Goal: Information Seeking & Learning: Learn about a topic

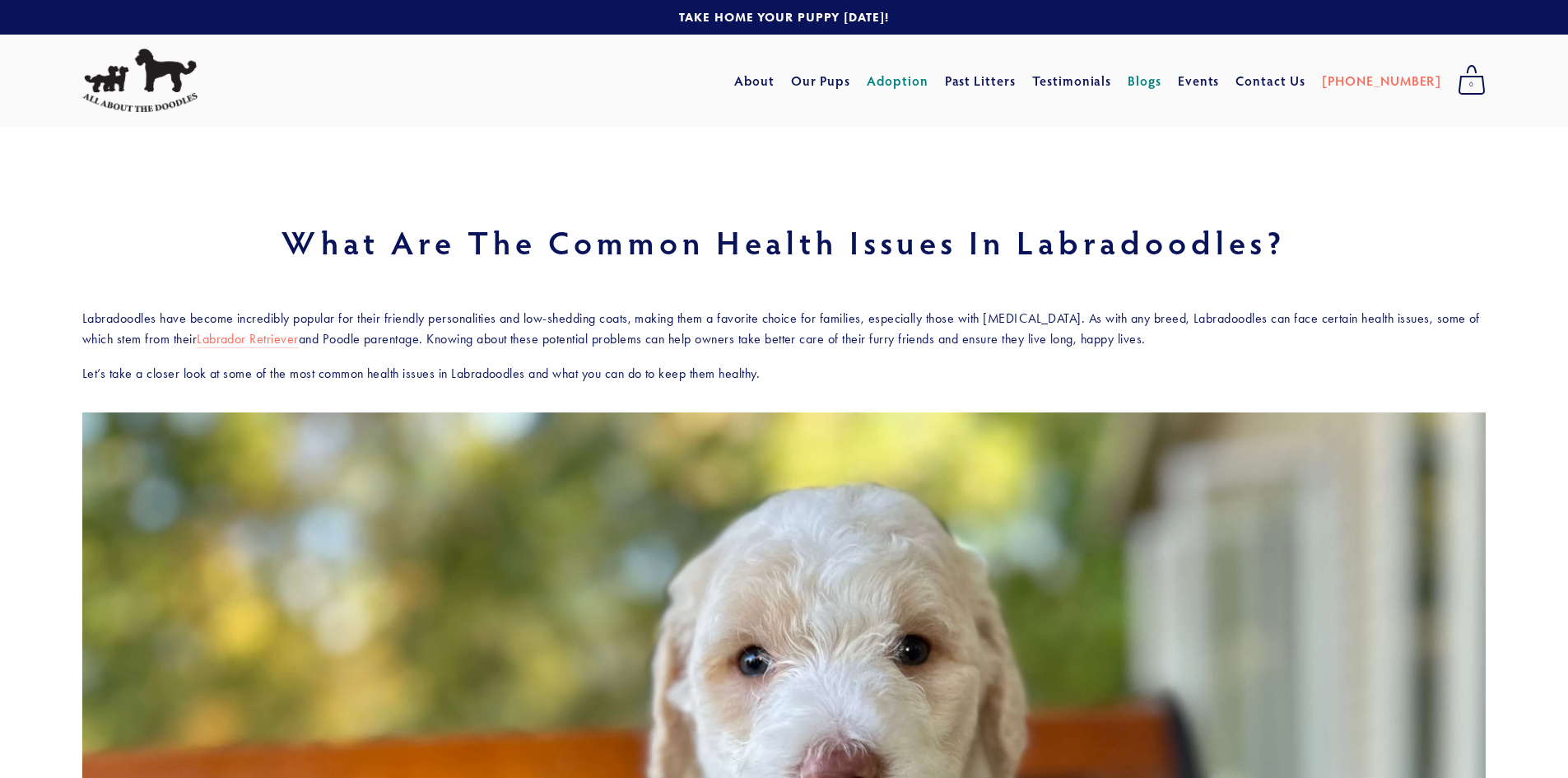
click at [929, 81] on link "Adoption" at bounding box center [897, 81] width 62 height 30
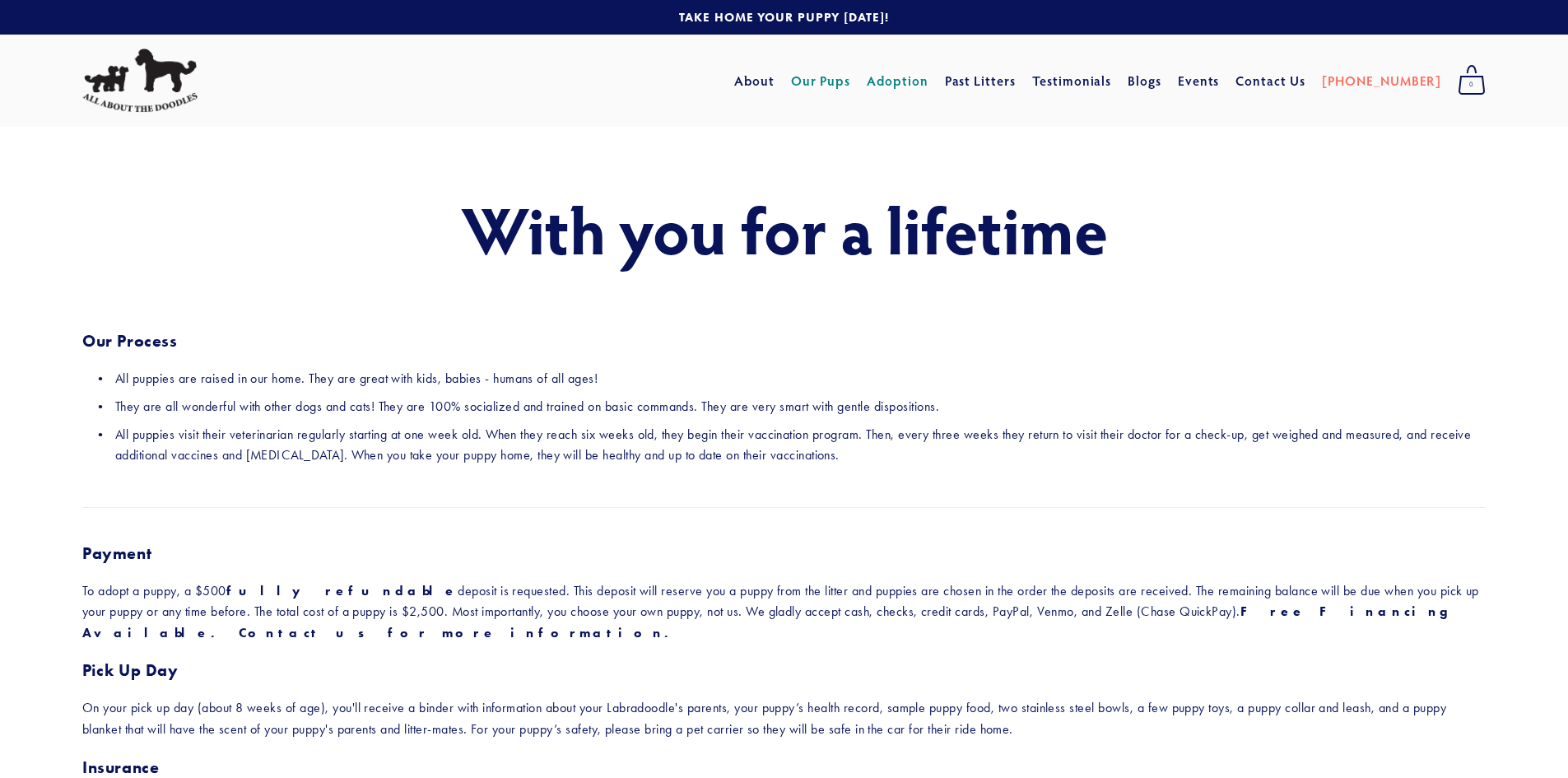
click at [851, 78] on link "Our Pups" at bounding box center [820, 81] width 60 height 30
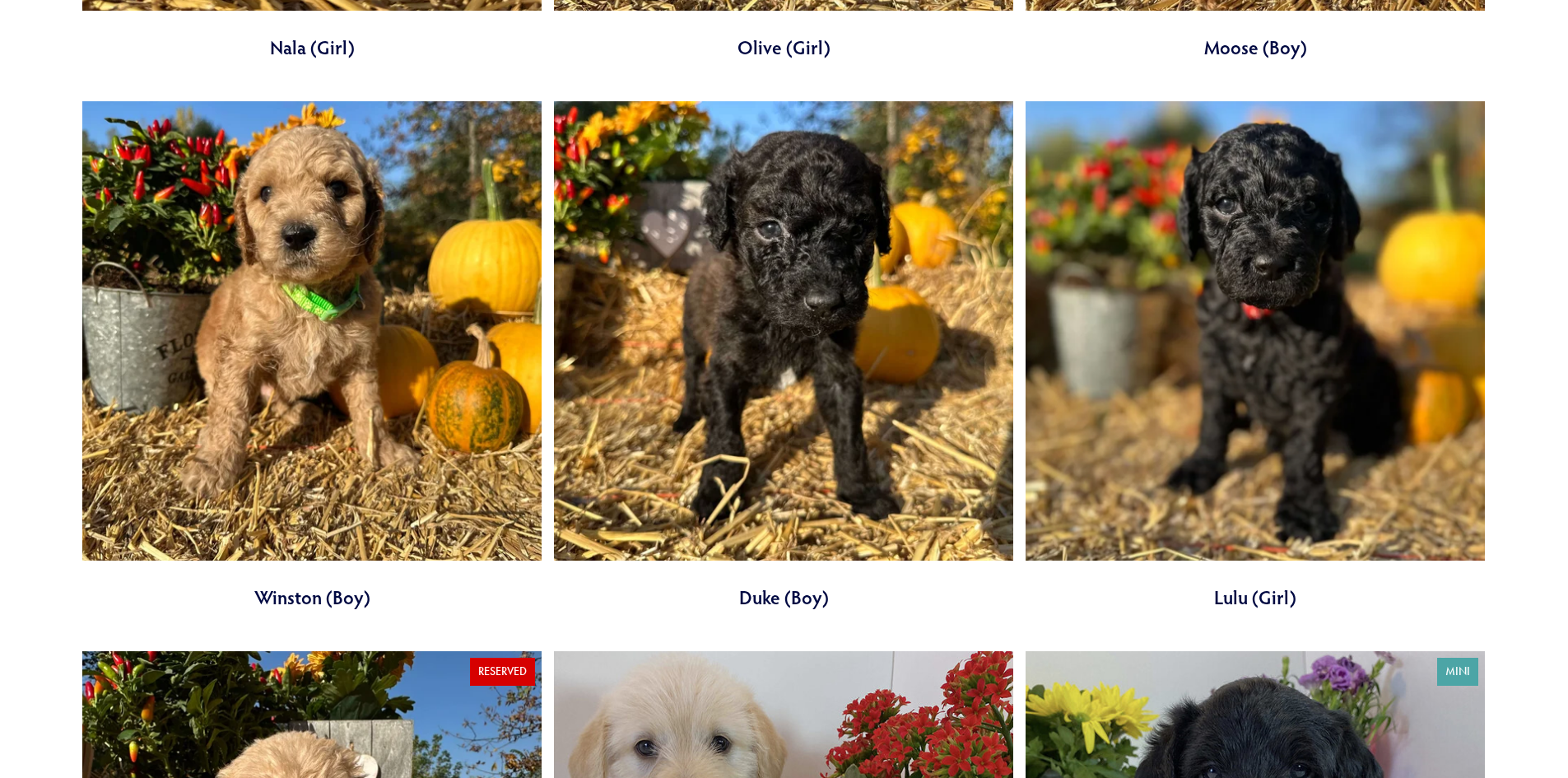
scroll to position [5514, 0]
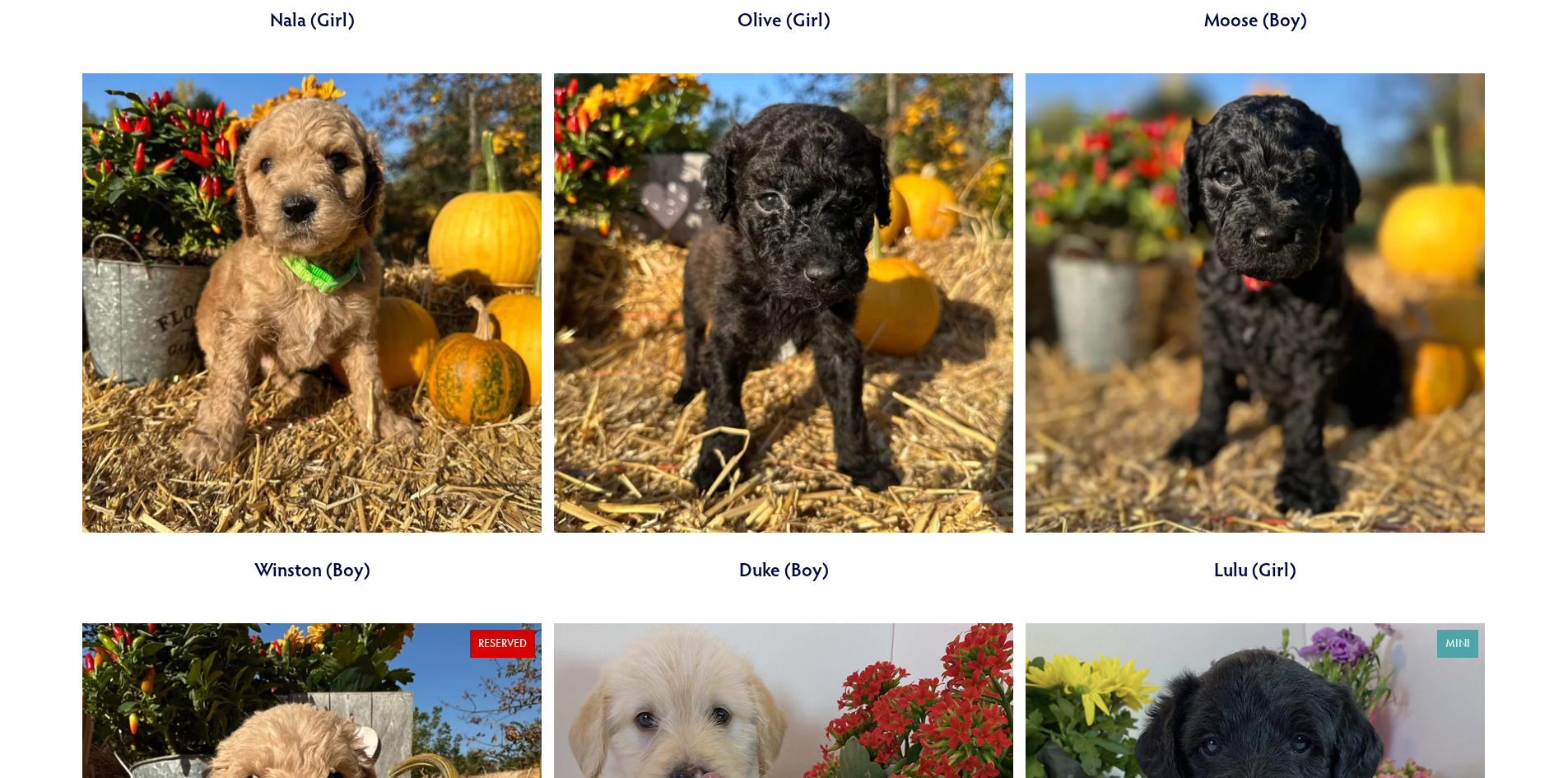
click at [1195, 329] on link at bounding box center [1255, 328] width 459 height 509
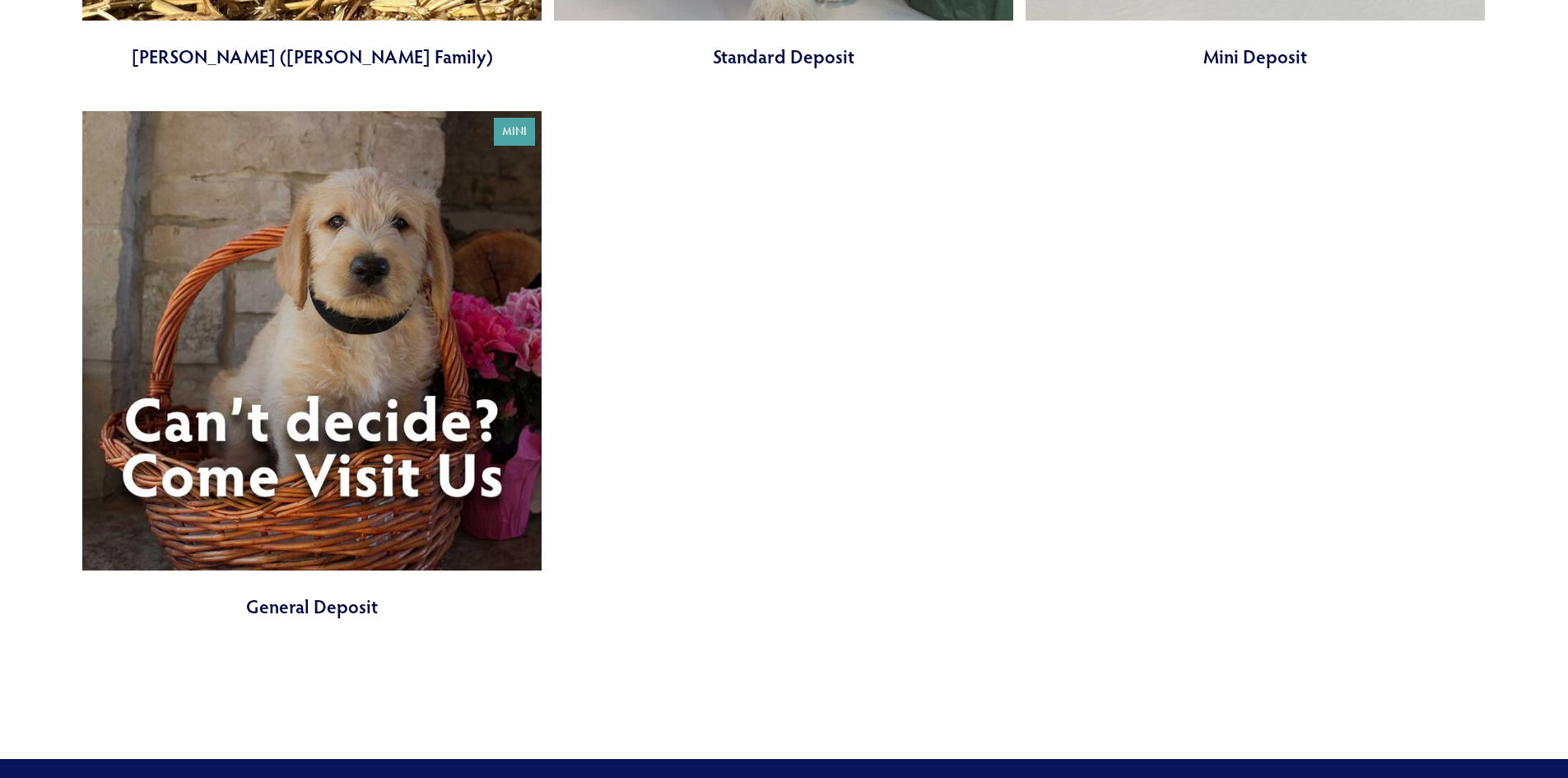
scroll to position [6749, 0]
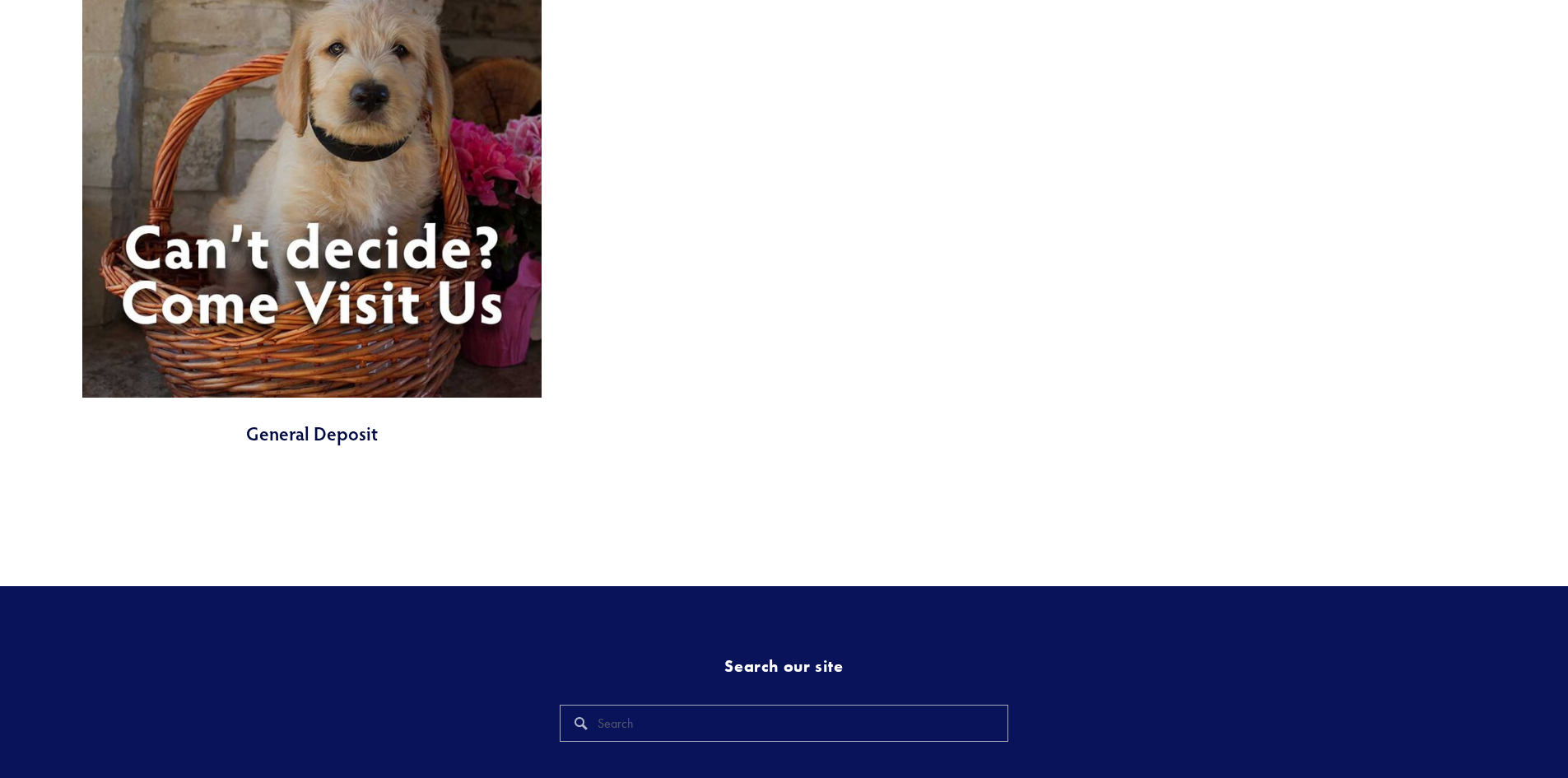
click at [319, 201] on link at bounding box center [312, 192] width 459 height 509
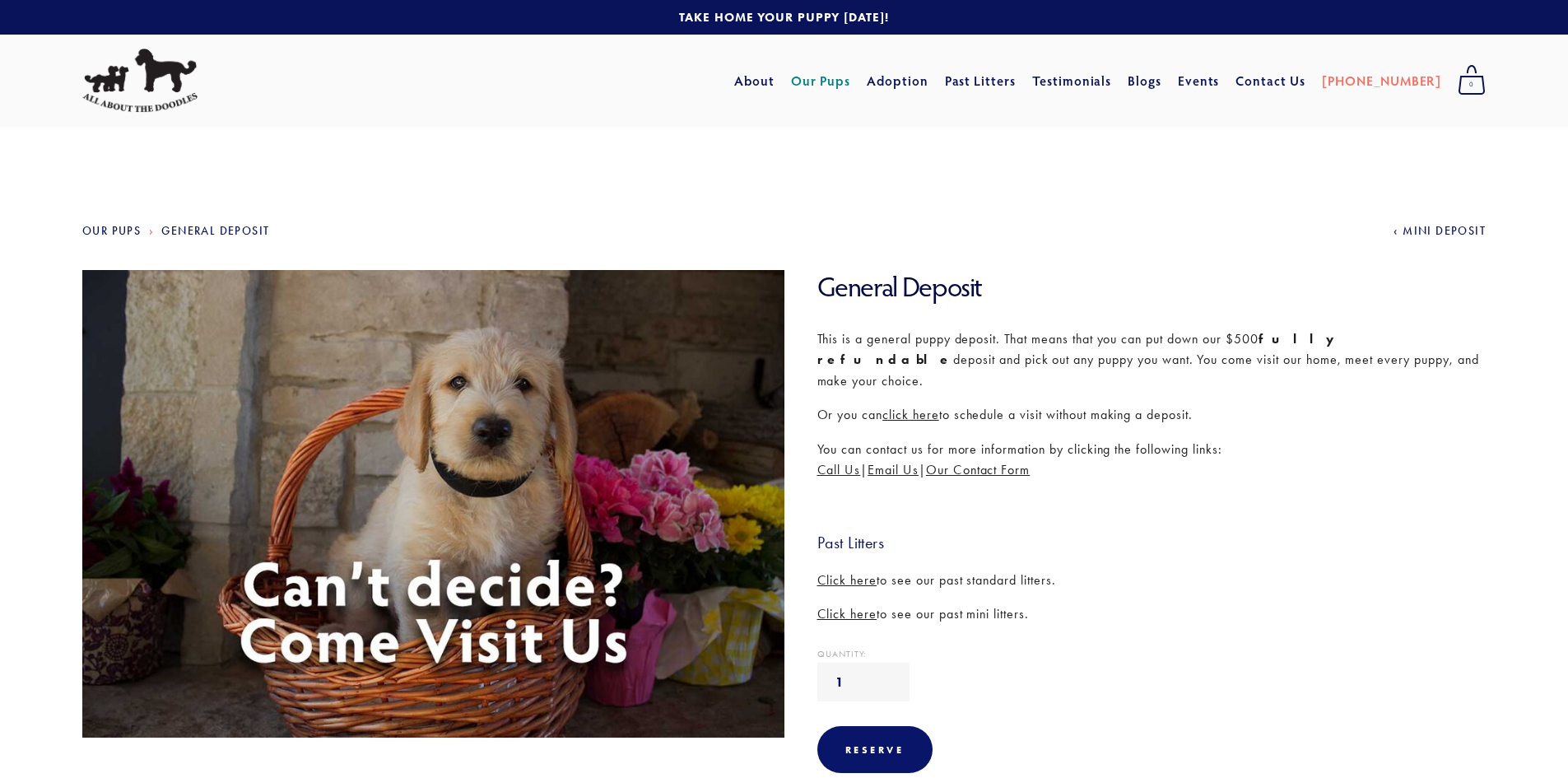
click at [846, 572] on span "Click here" at bounding box center [847, 579] width 60 height 15
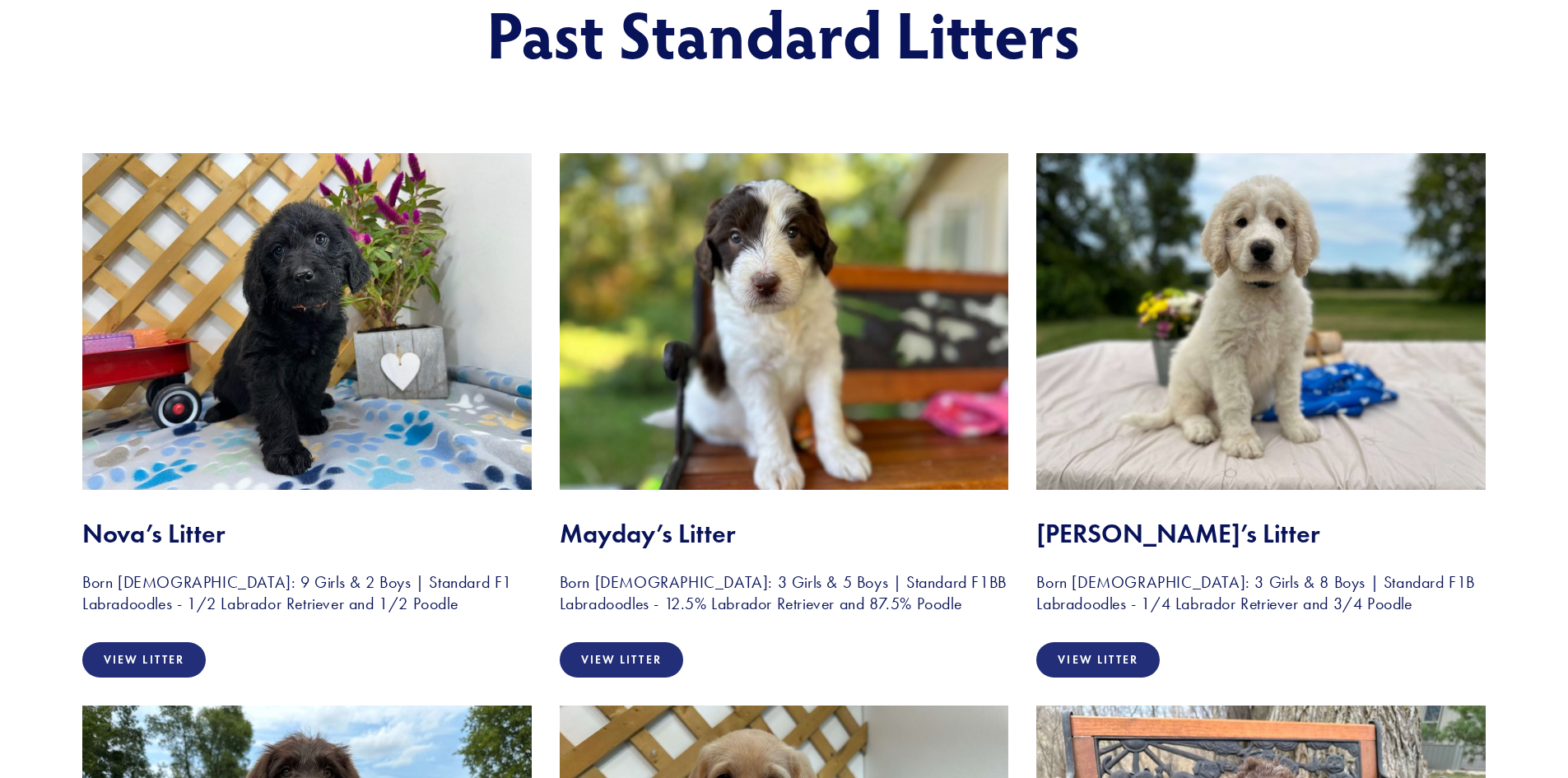
scroll to position [247, 0]
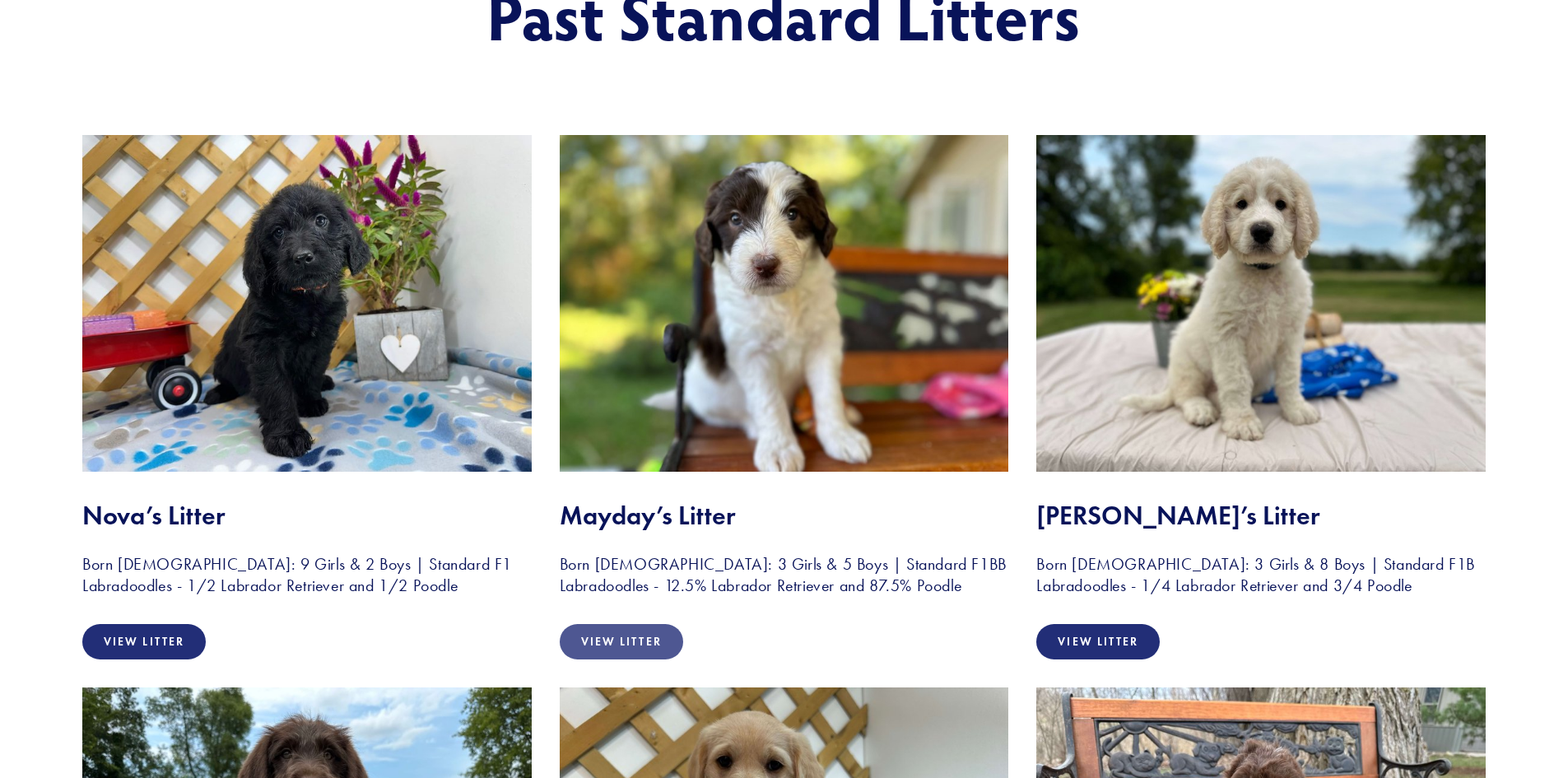
click at [630, 643] on link "View Litter" at bounding box center [621, 642] width 124 height 36
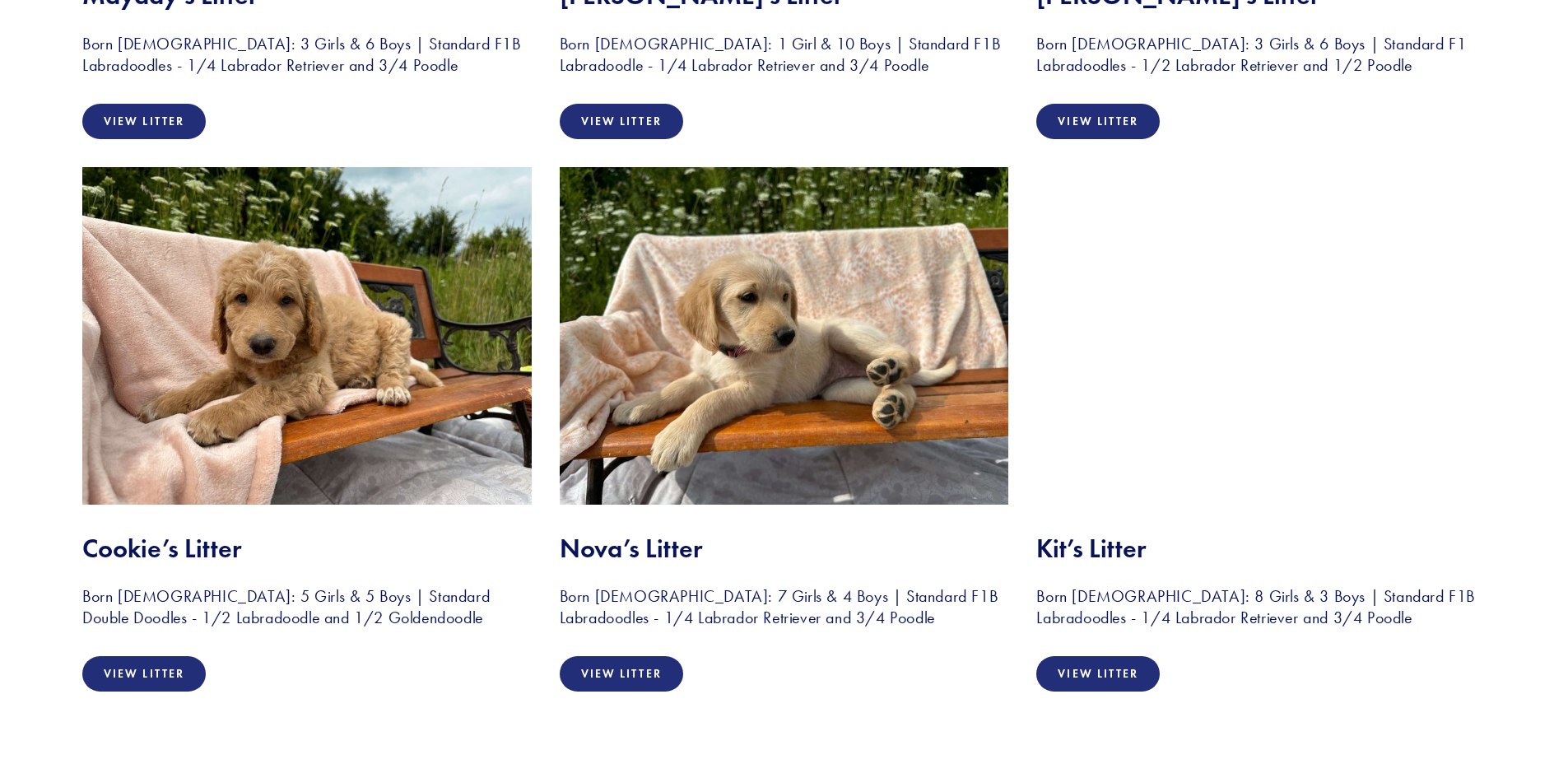
scroll to position [1893, 0]
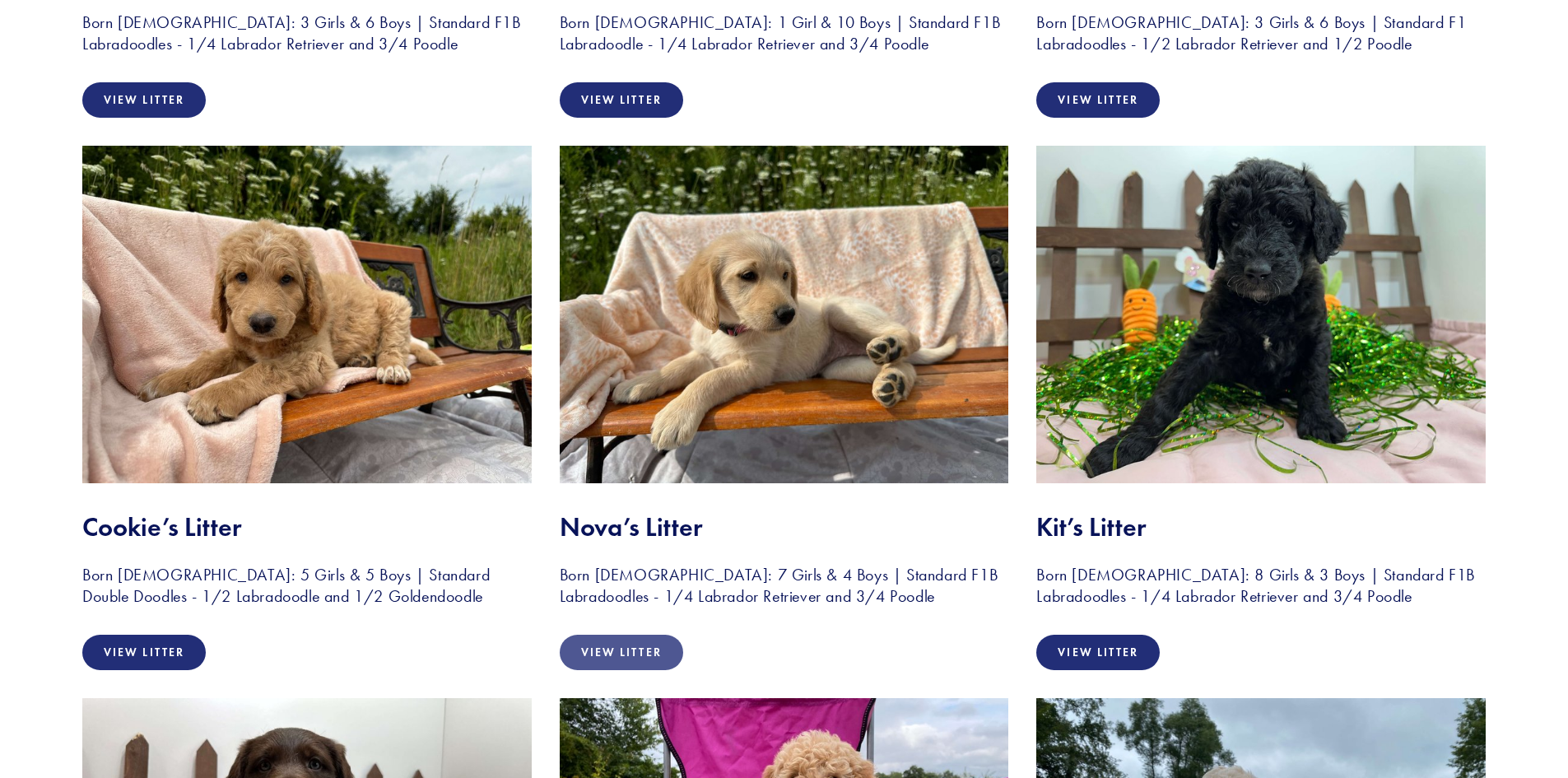
click at [624, 646] on link "View Litter" at bounding box center [621, 653] width 124 height 36
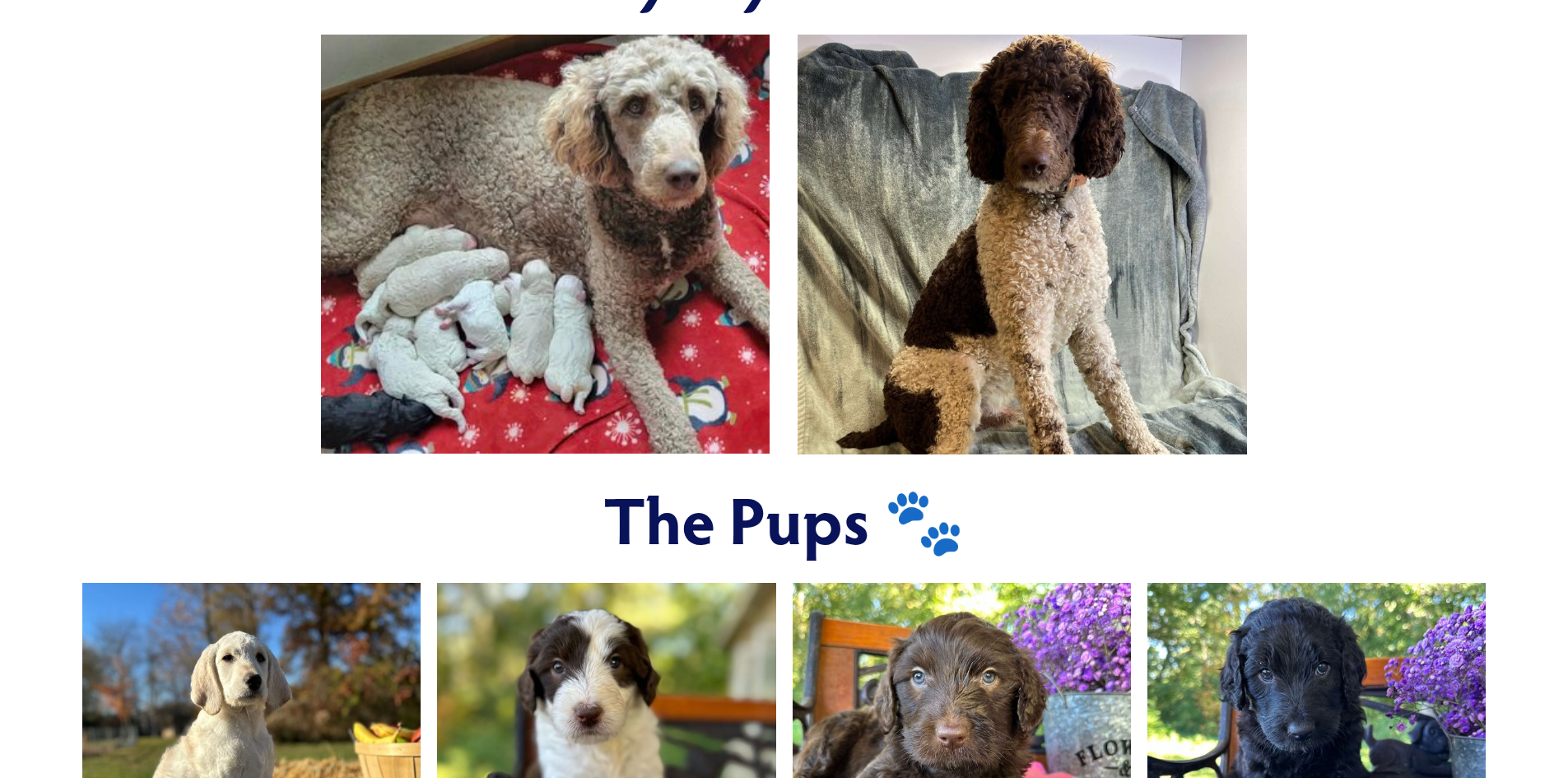
scroll to position [381, 0]
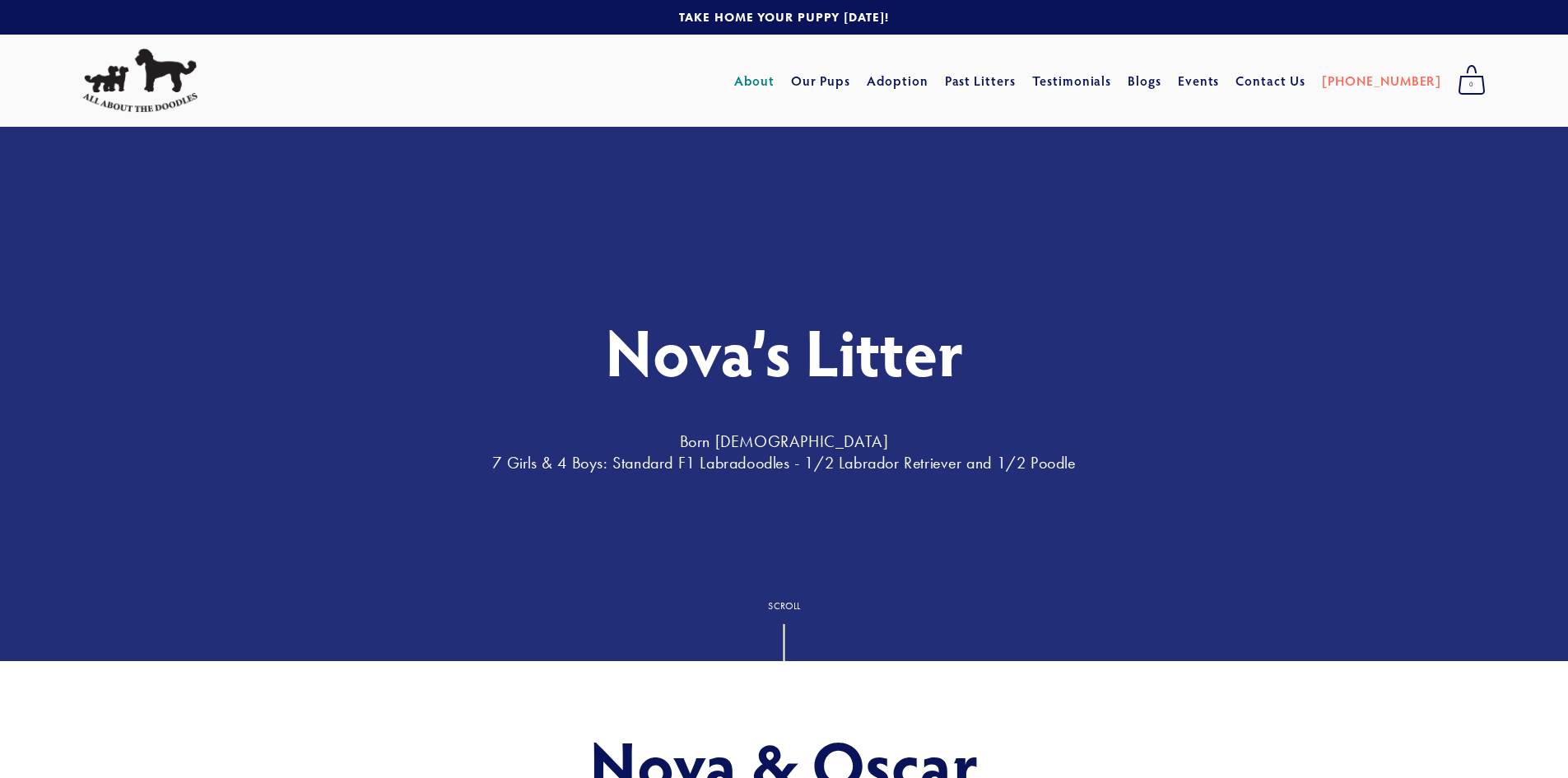
click at [775, 79] on link "About" at bounding box center [754, 81] width 40 height 30
click at [851, 77] on link "Our Pups" at bounding box center [820, 81] width 60 height 30
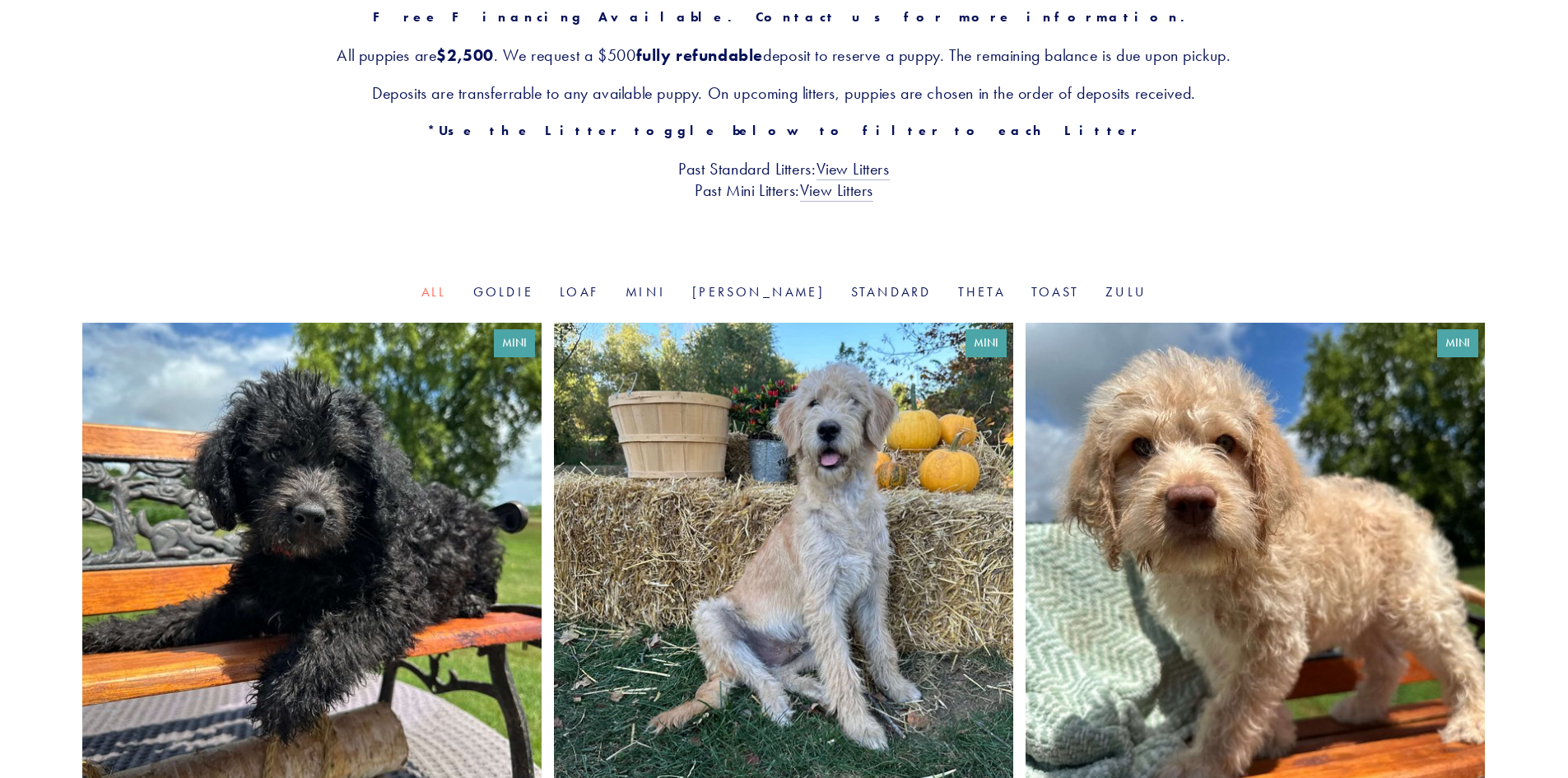
scroll to position [329, 0]
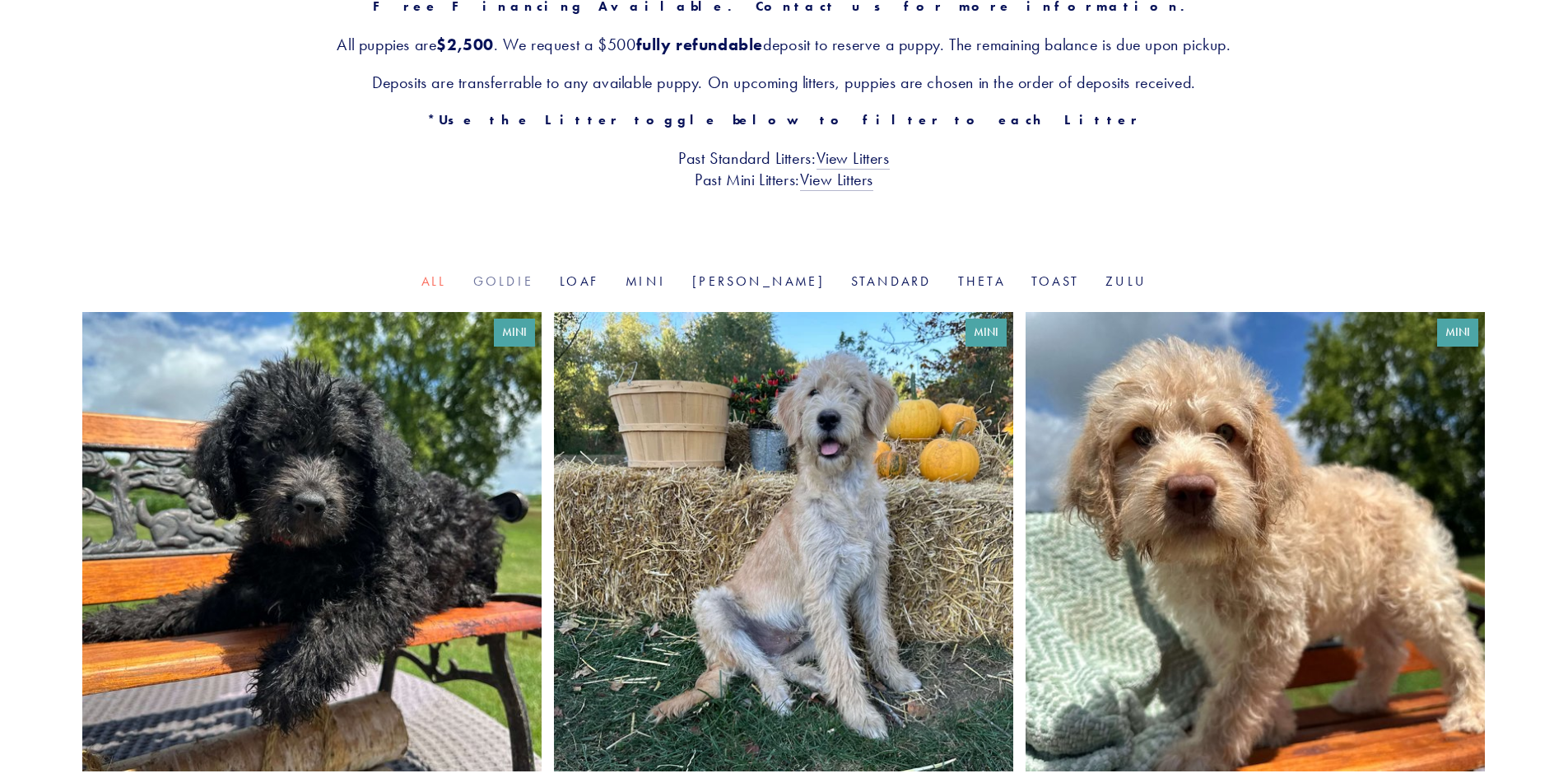
click at [534, 279] on link "Goldie" at bounding box center [503, 280] width 60 height 15
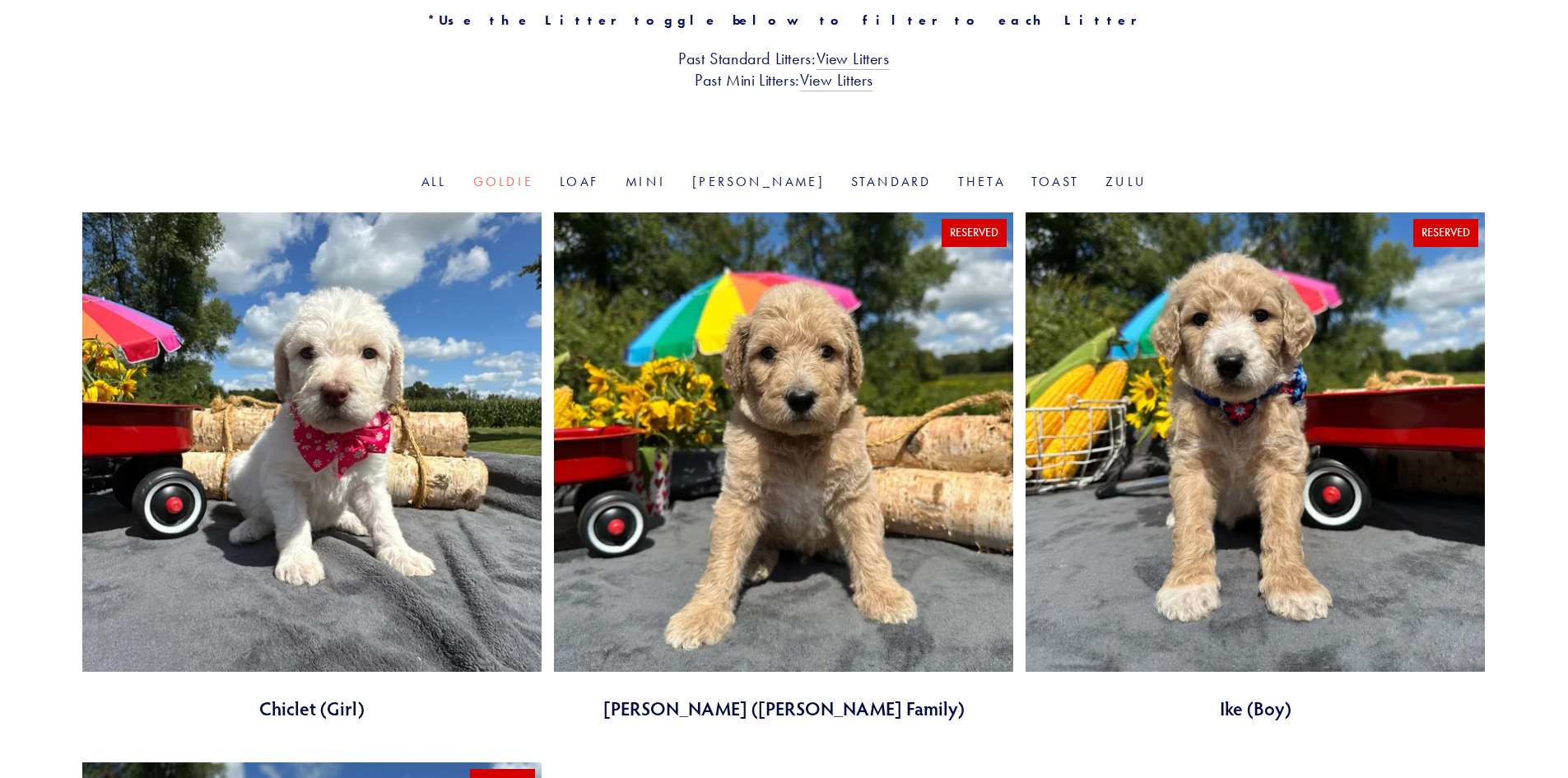
scroll to position [412, 0]
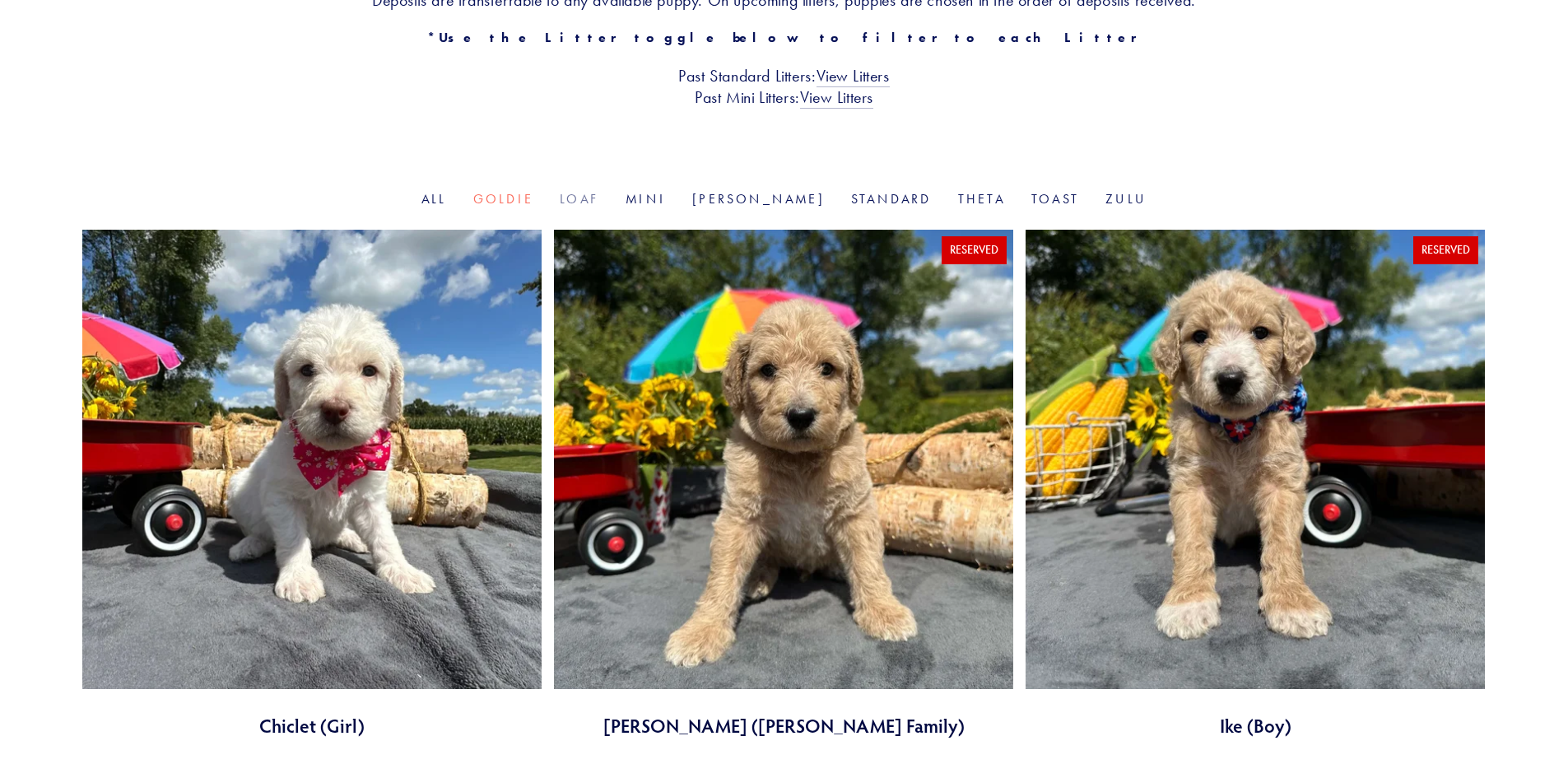
click at [599, 191] on link "Loaf" at bounding box center [579, 198] width 39 height 15
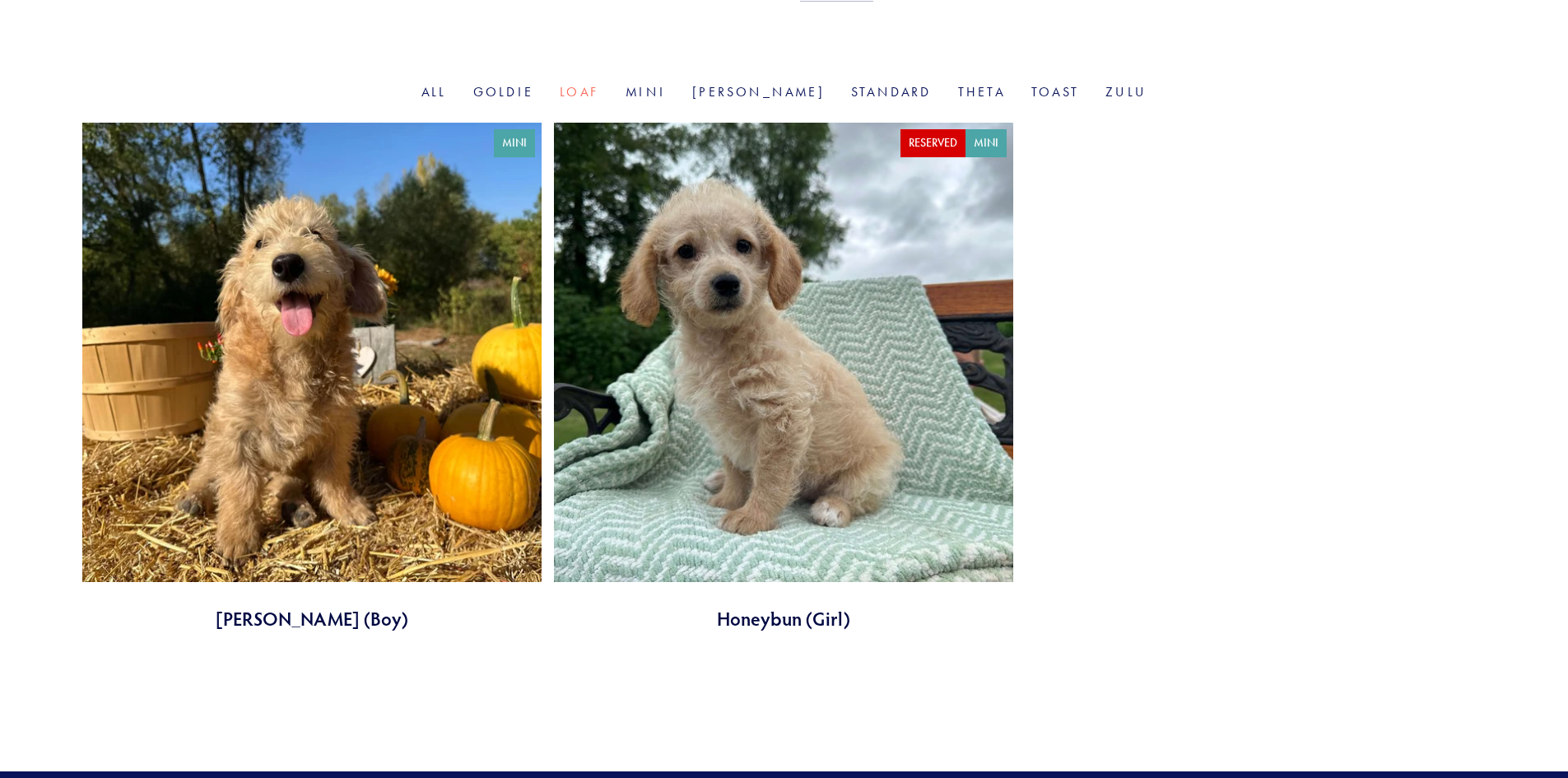
scroll to position [494, 0]
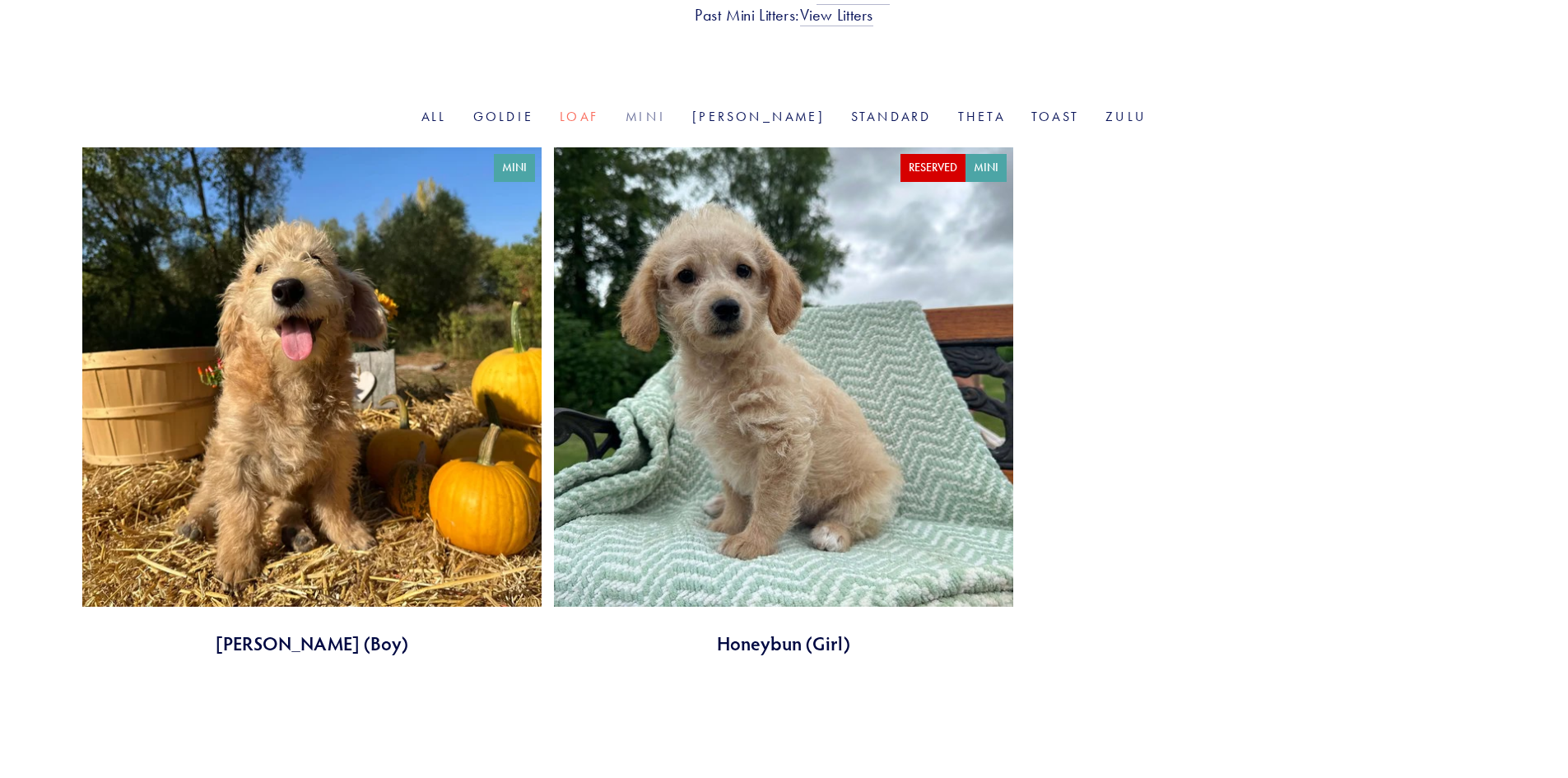
click at [666, 114] on link "Mini" at bounding box center [646, 115] width 40 height 15
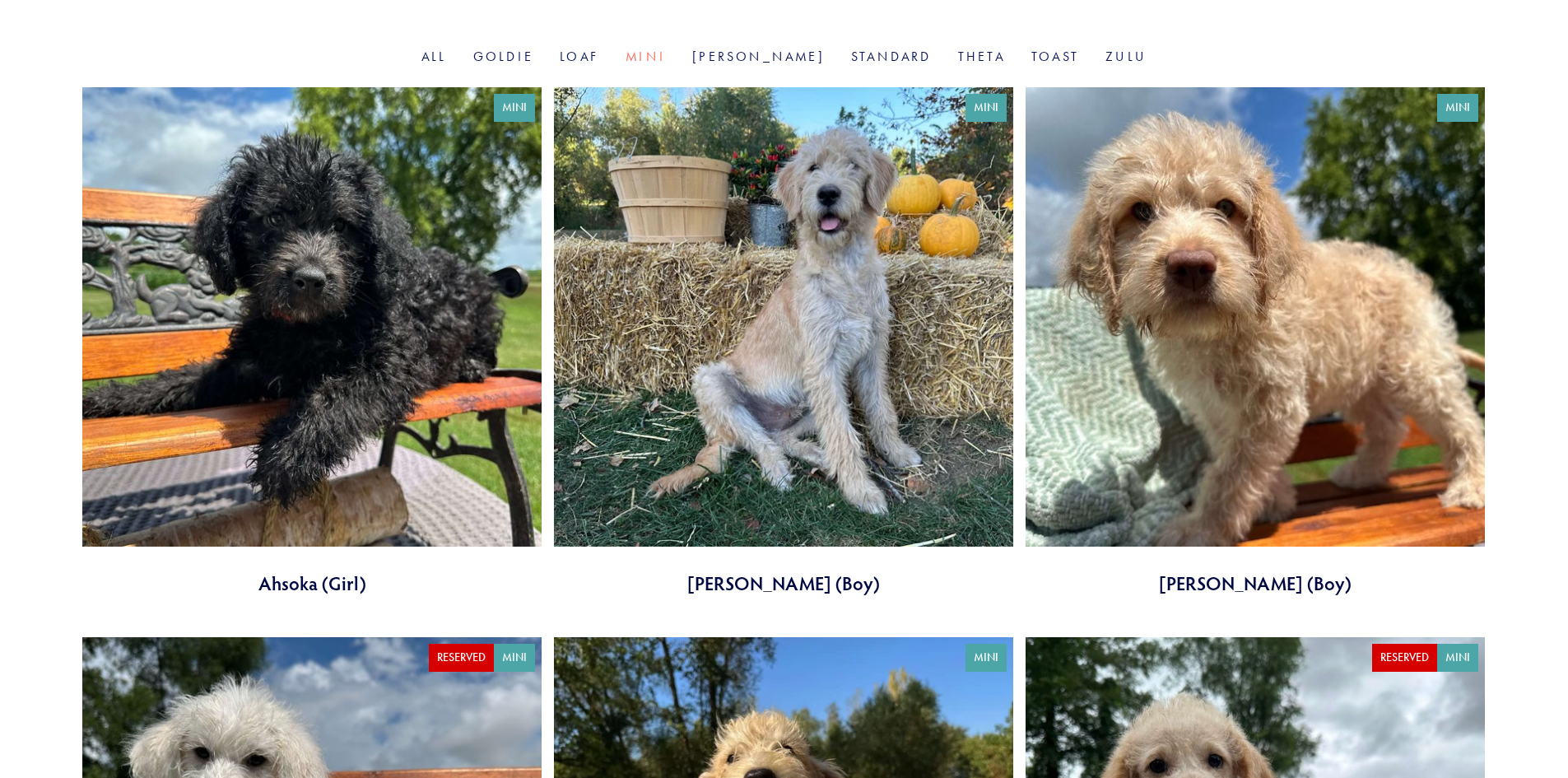
scroll to position [165, 0]
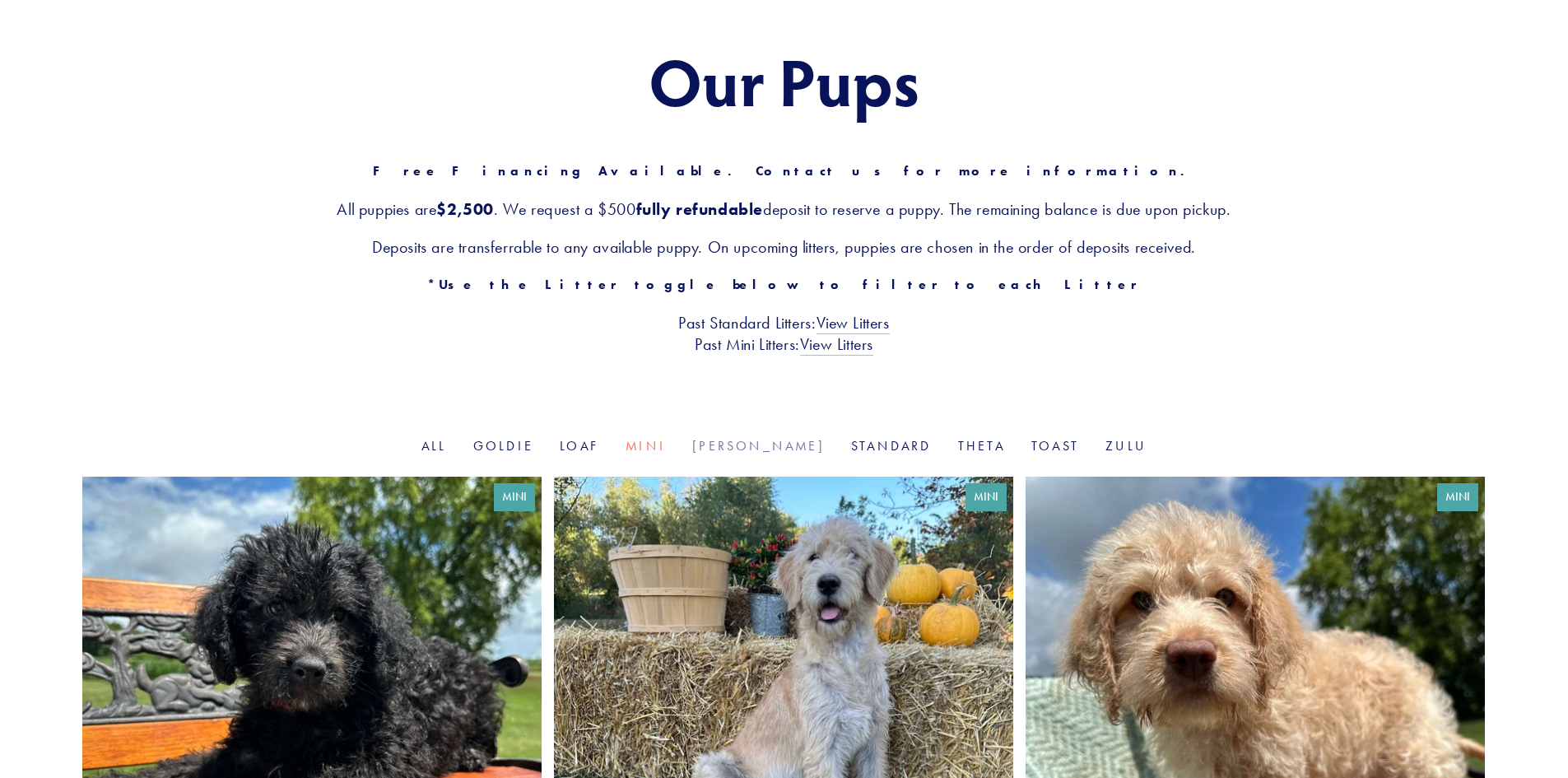
click at [751, 444] on link "[PERSON_NAME]" at bounding box center [758, 445] width 133 height 15
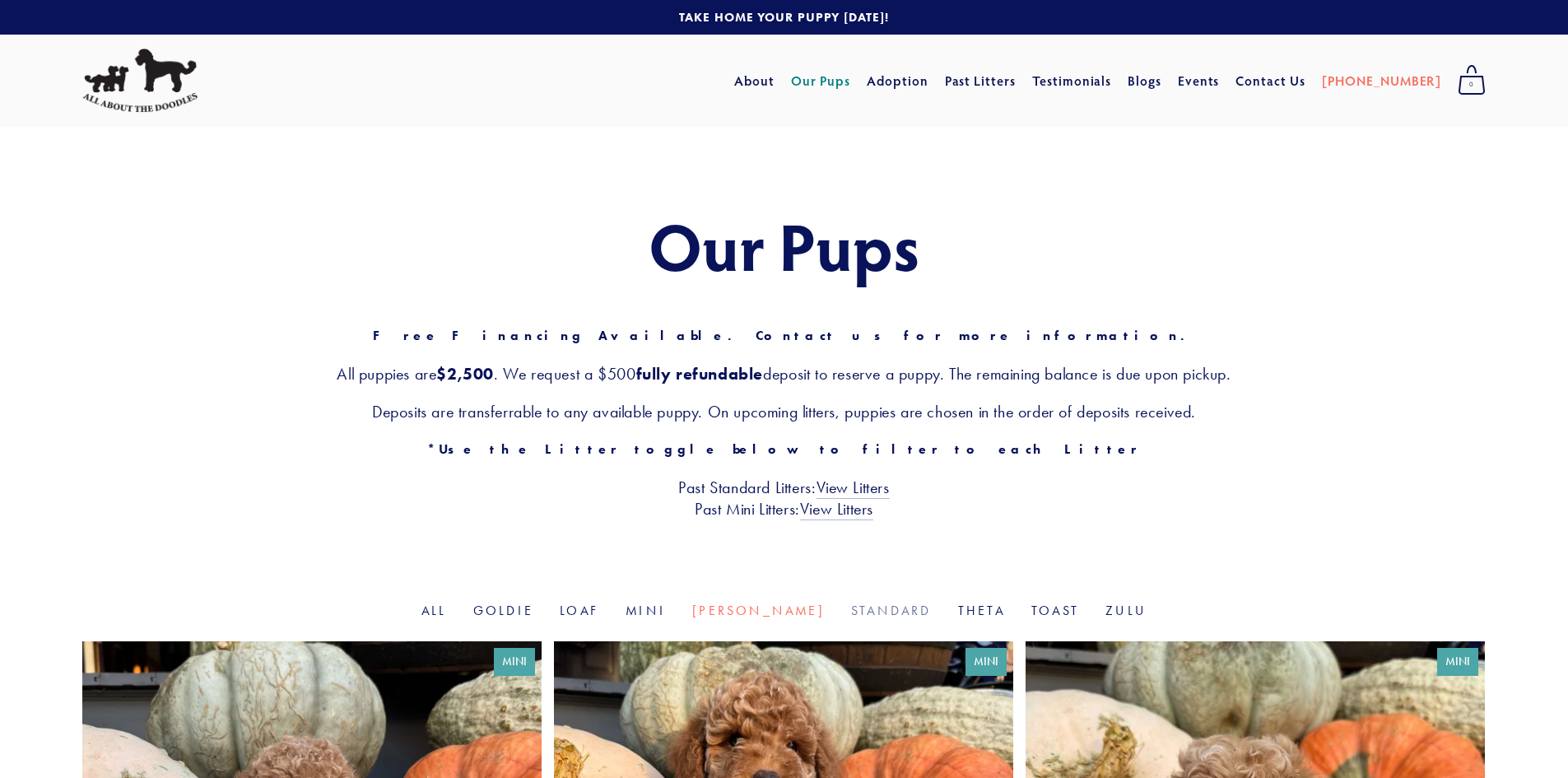
click at [865, 607] on link "Standard" at bounding box center [891, 610] width 81 height 15
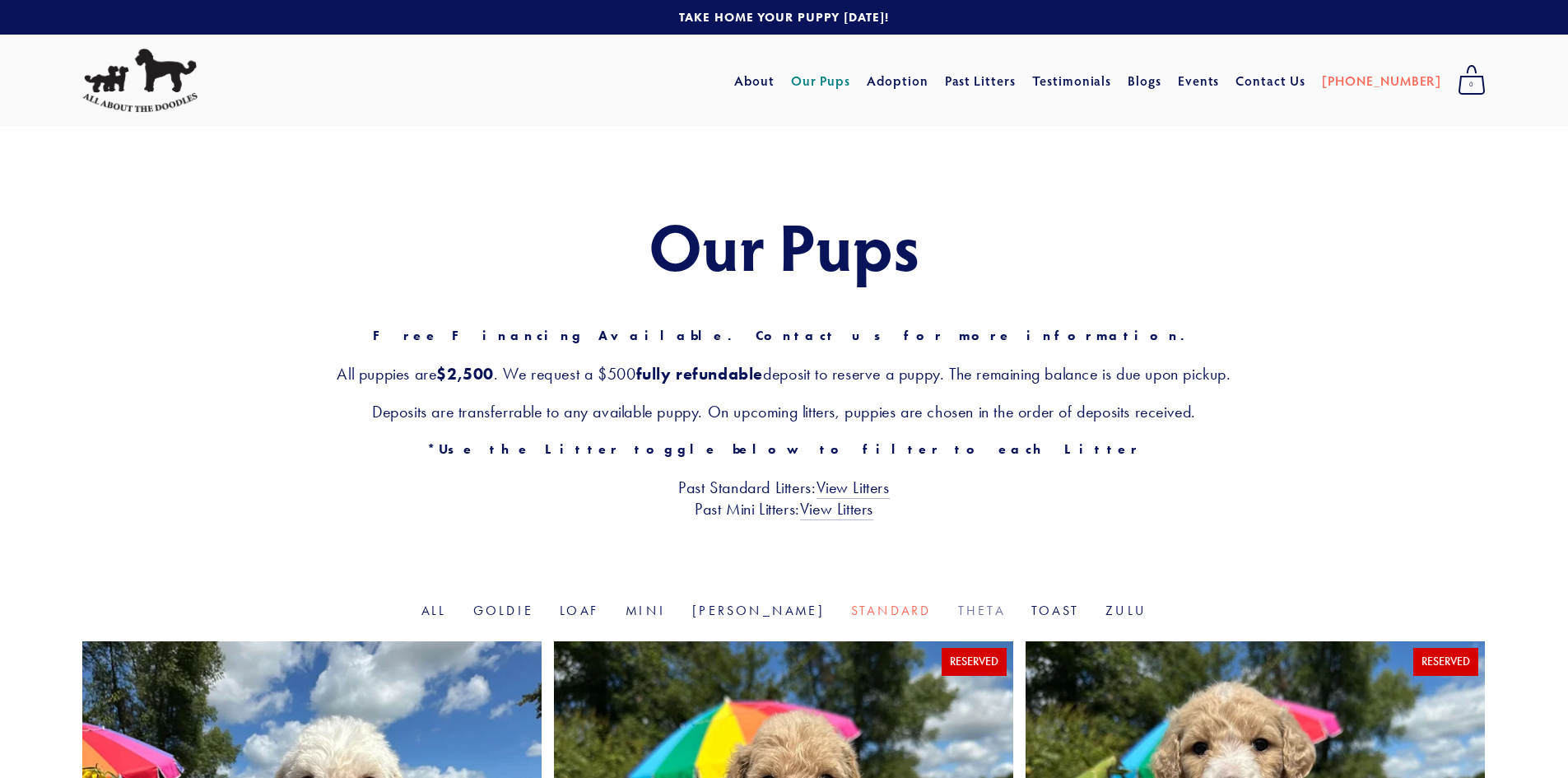
click at [958, 607] on link "Theta" at bounding box center [981, 610] width 47 height 15
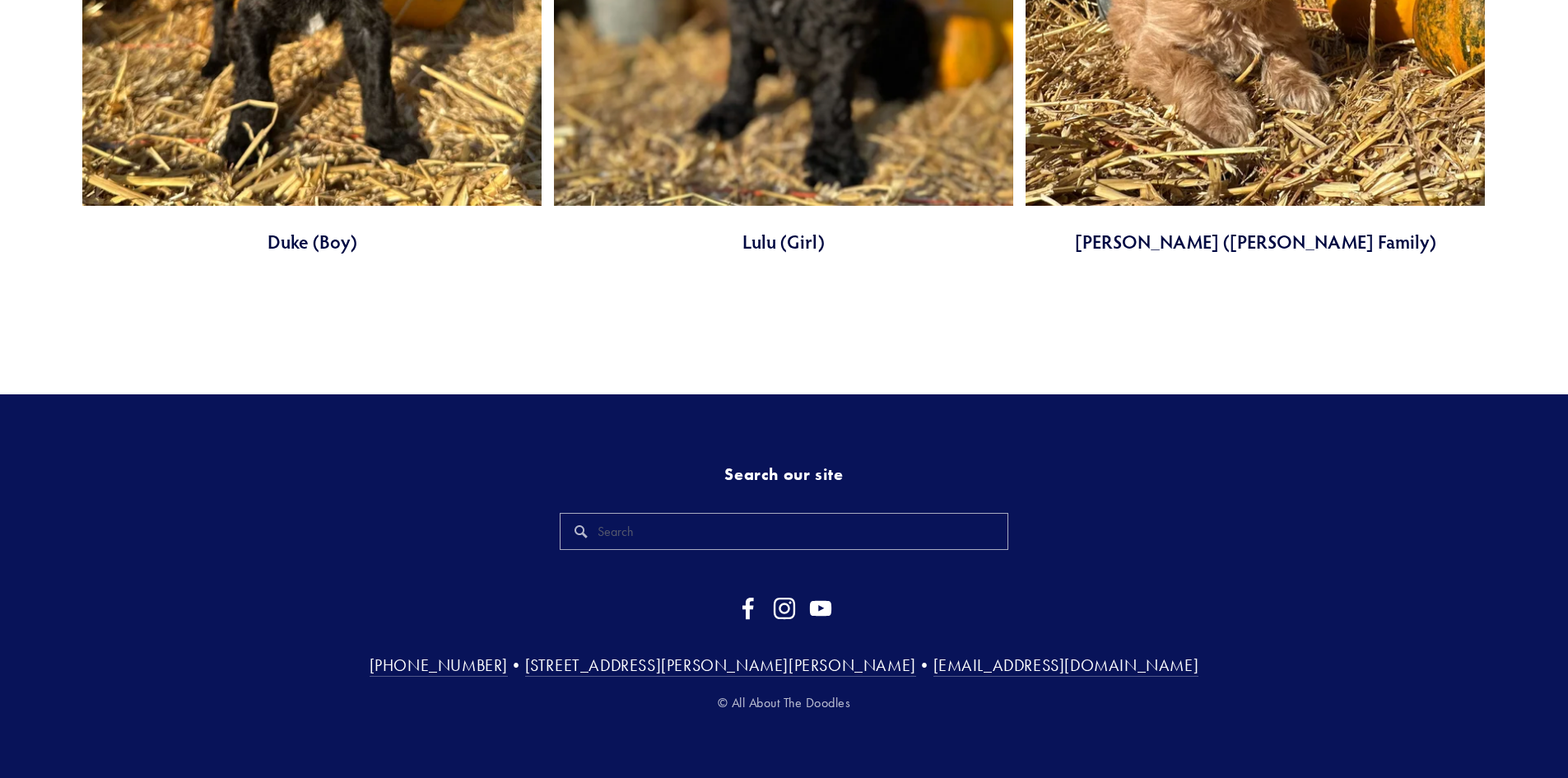
scroll to position [1996, 0]
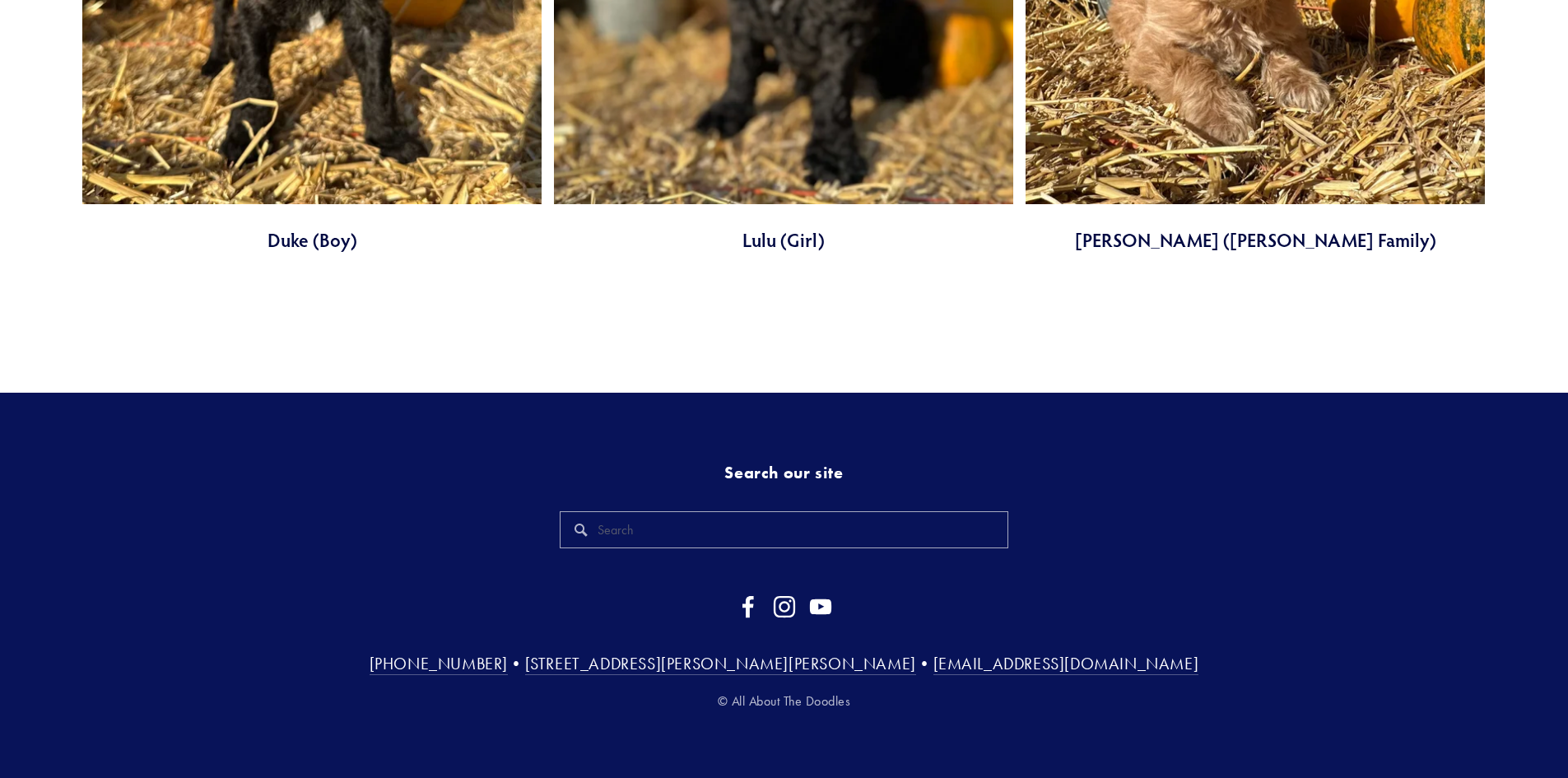
drag, startPoint x: 1196, startPoint y: 310, endPoint x: 1118, endPoint y: 267, distance: 89.1
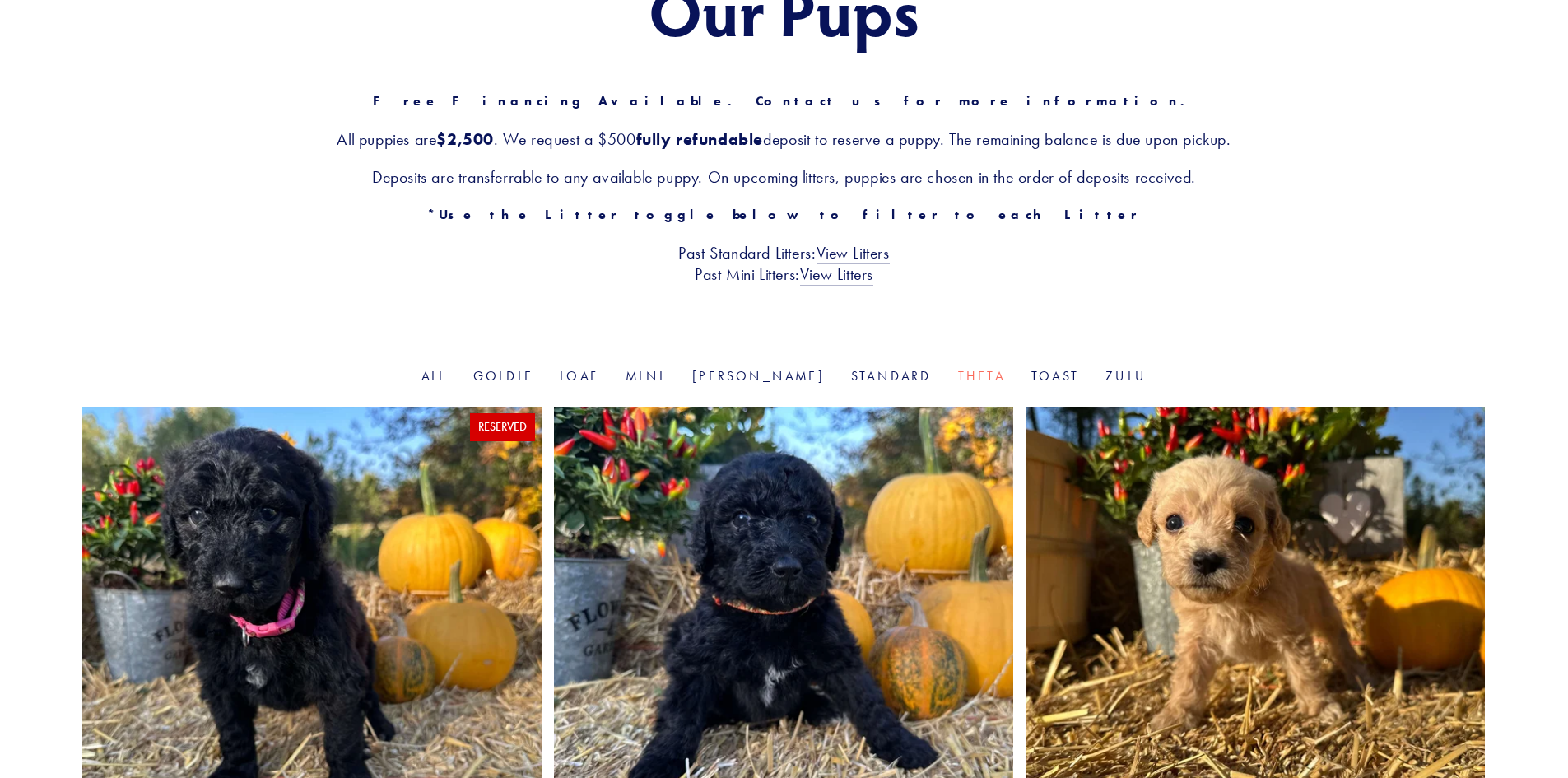
scroll to position [0, 0]
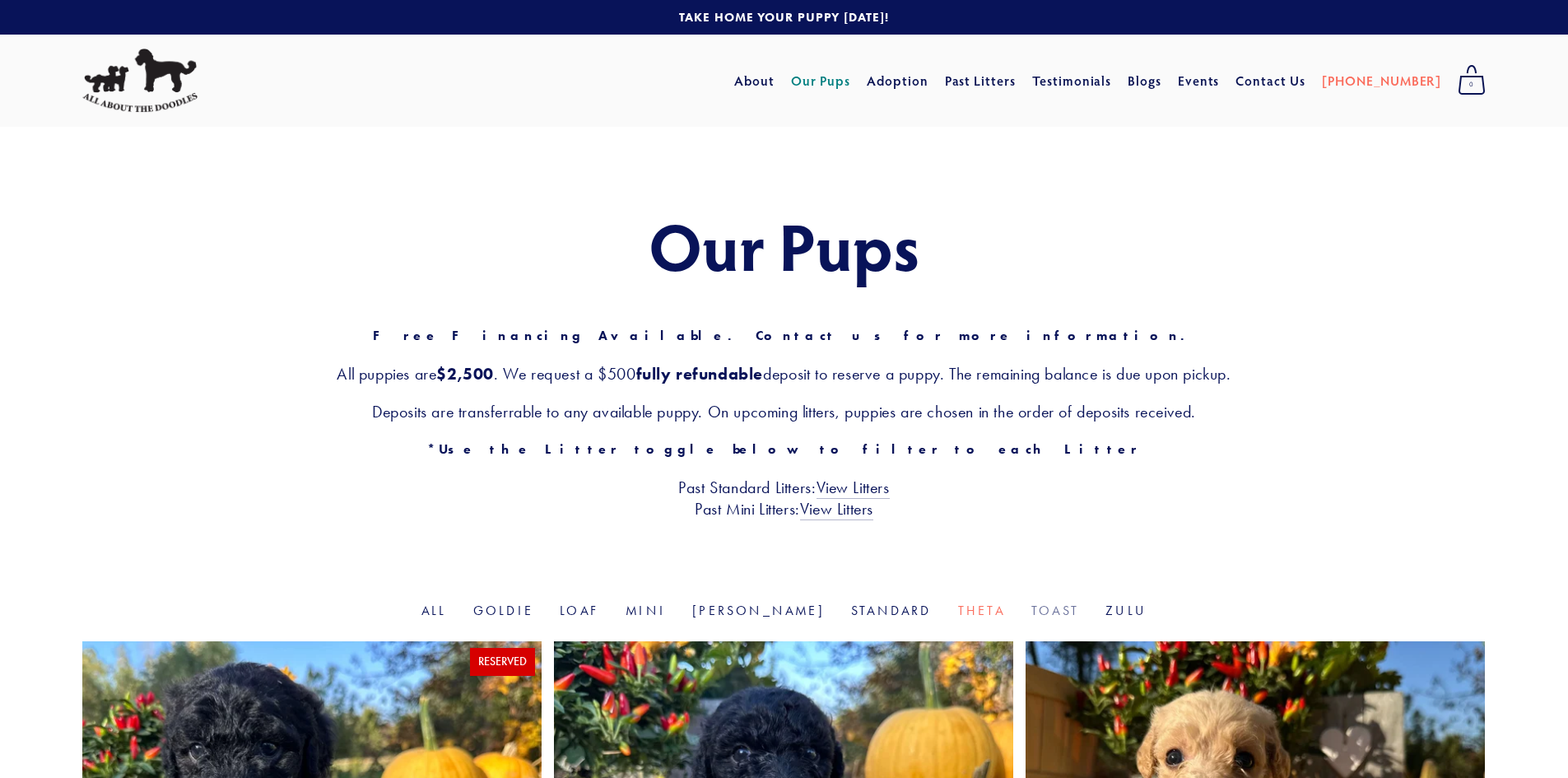
click at [1032, 606] on link "Toast" at bounding box center [1055, 610] width 47 height 15
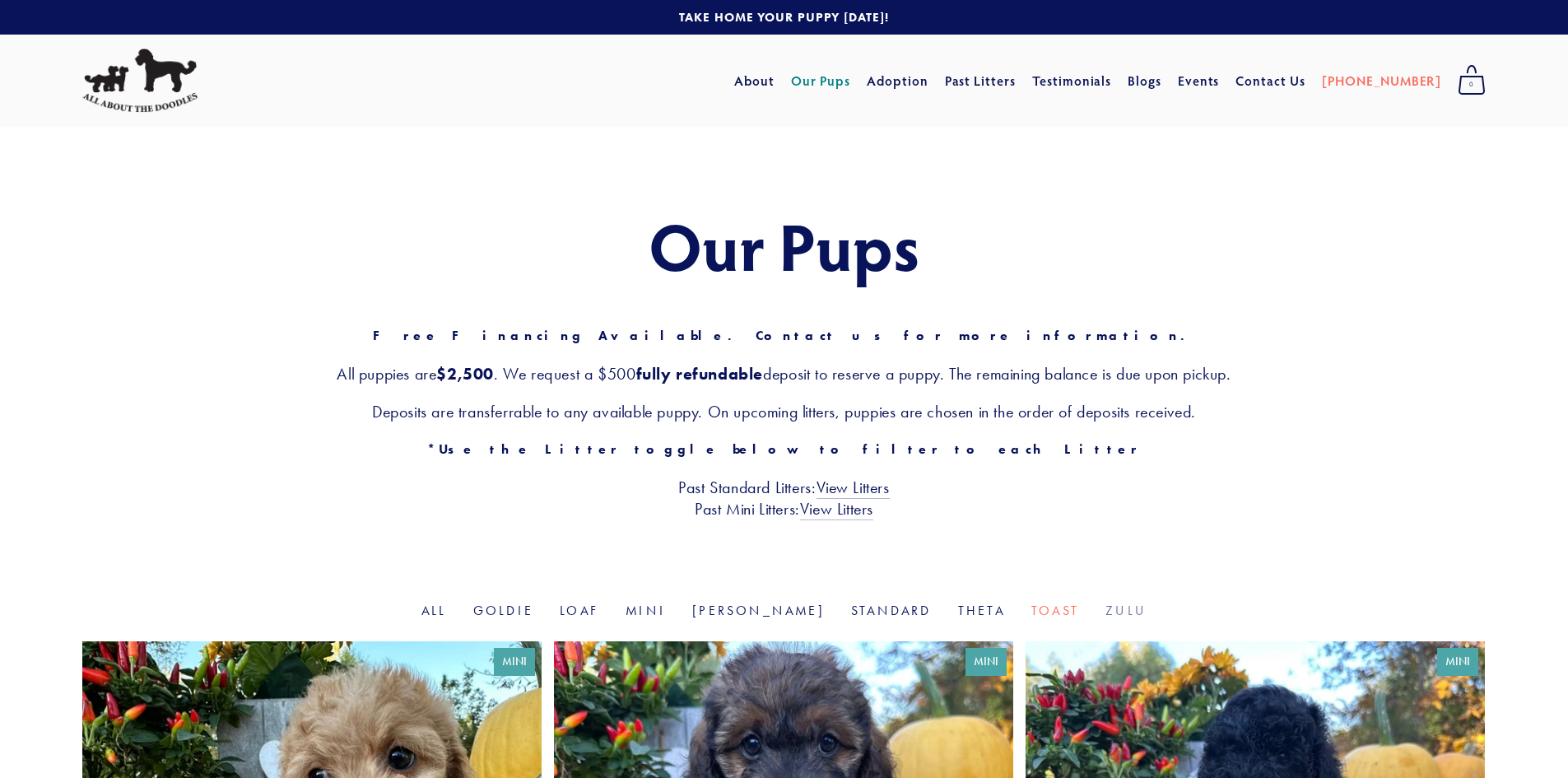
click at [1106, 607] on link "Zulu" at bounding box center [1127, 610] width 41 height 15
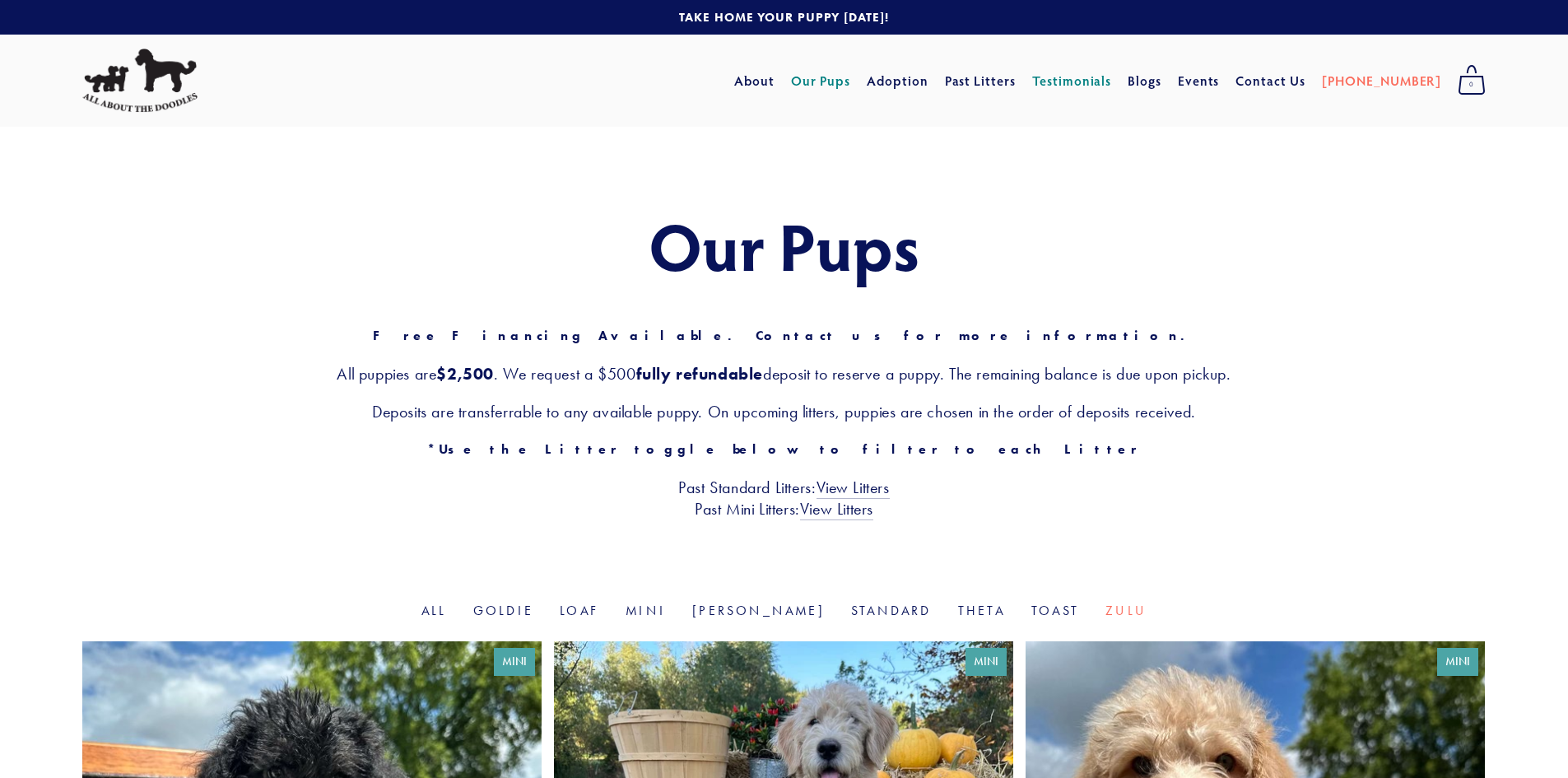
click at [1099, 78] on link "Testimonials" at bounding box center [1072, 81] width 80 height 30
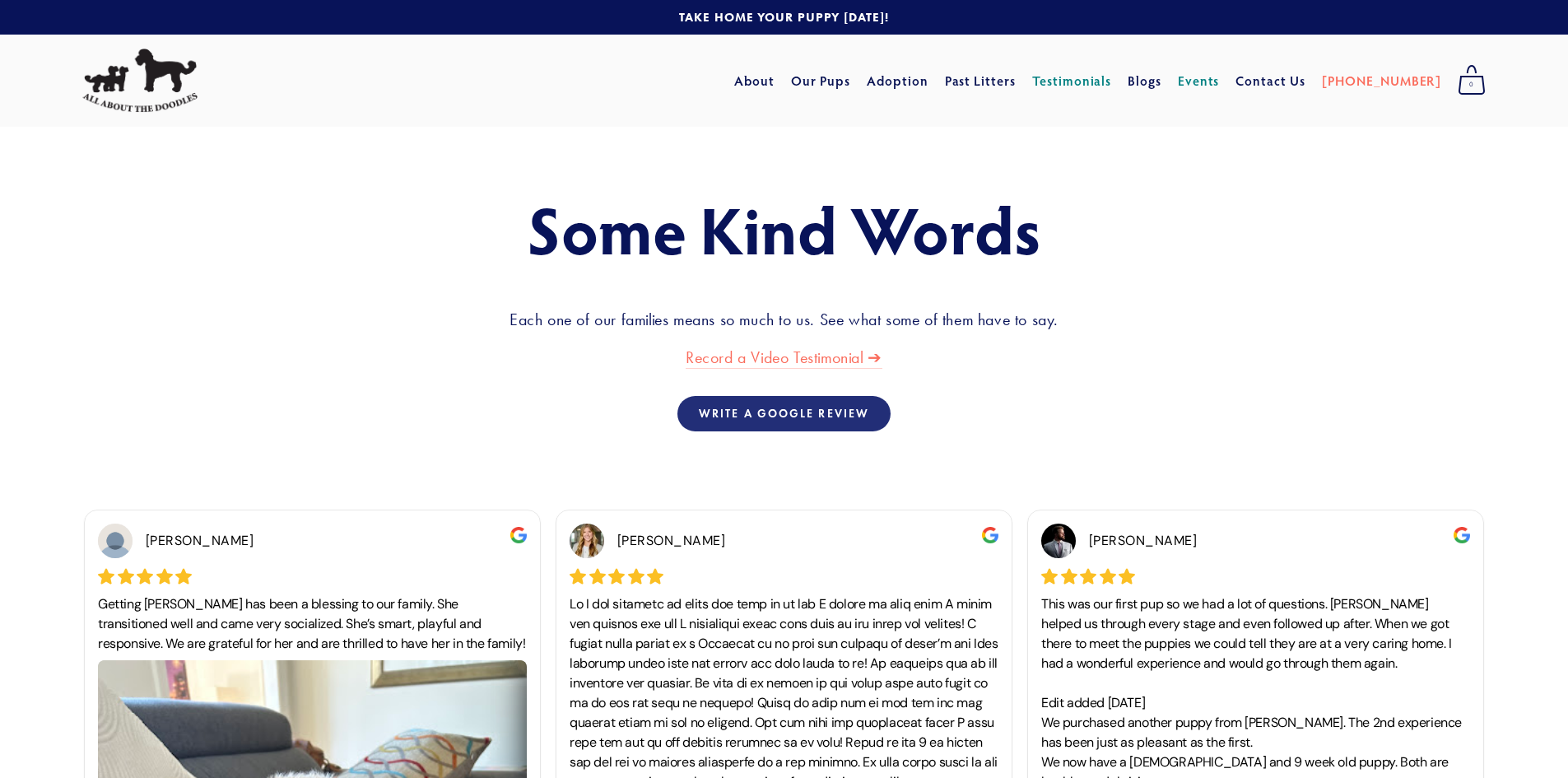
click at [1220, 79] on link "Events" at bounding box center [1198, 81] width 42 height 30
